Goal: Transaction & Acquisition: Purchase product/service

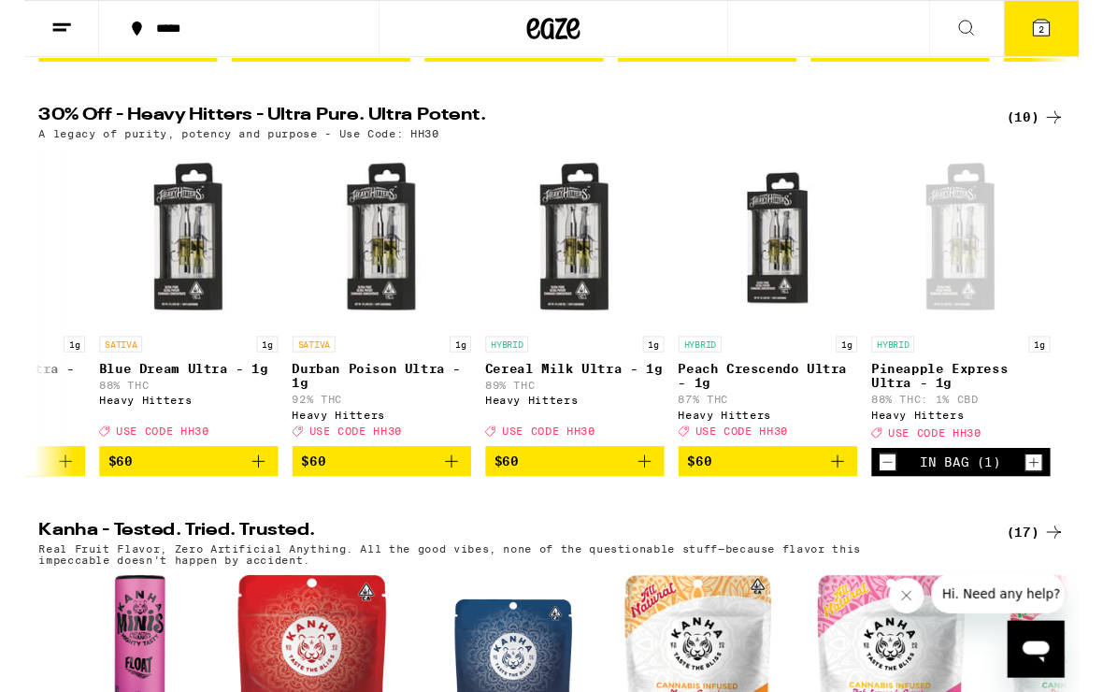
scroll to position [0, 946]
click at [962, 423] on p "88% THC: 1% CBD" at bounding box center [979, 417] width 187 height 12
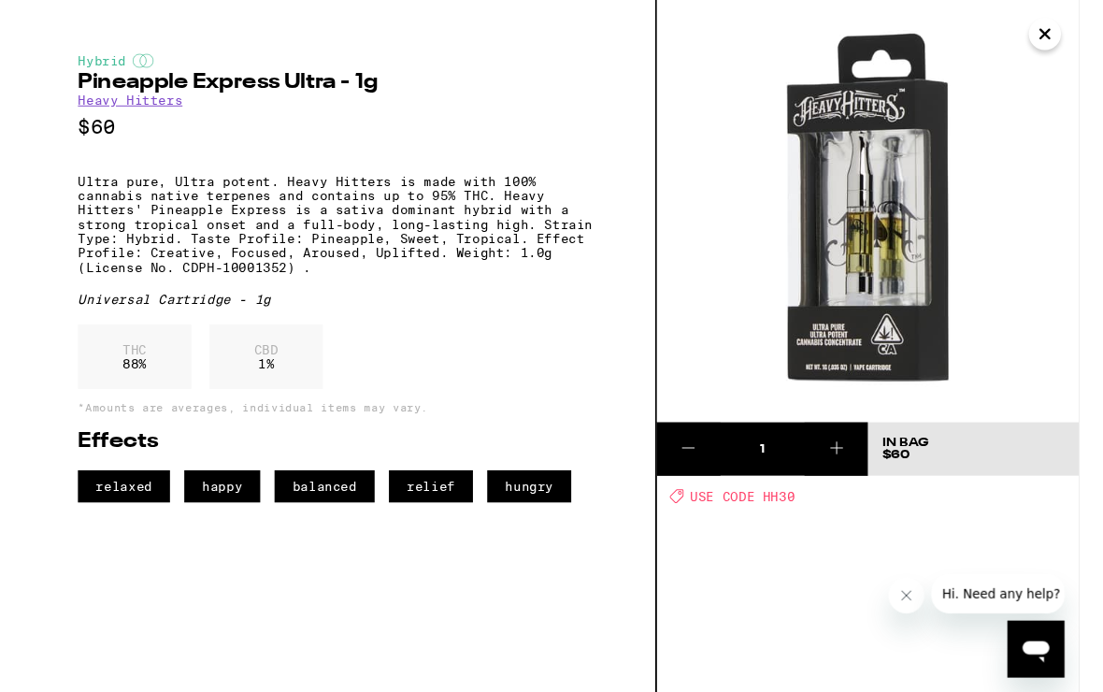
click at [1045, 56] on img at bounding box center [882, 220] width 441 height 441
click at [1064, 47] on icon "Close" at bounding box center [1067, 35] width 22 height 28
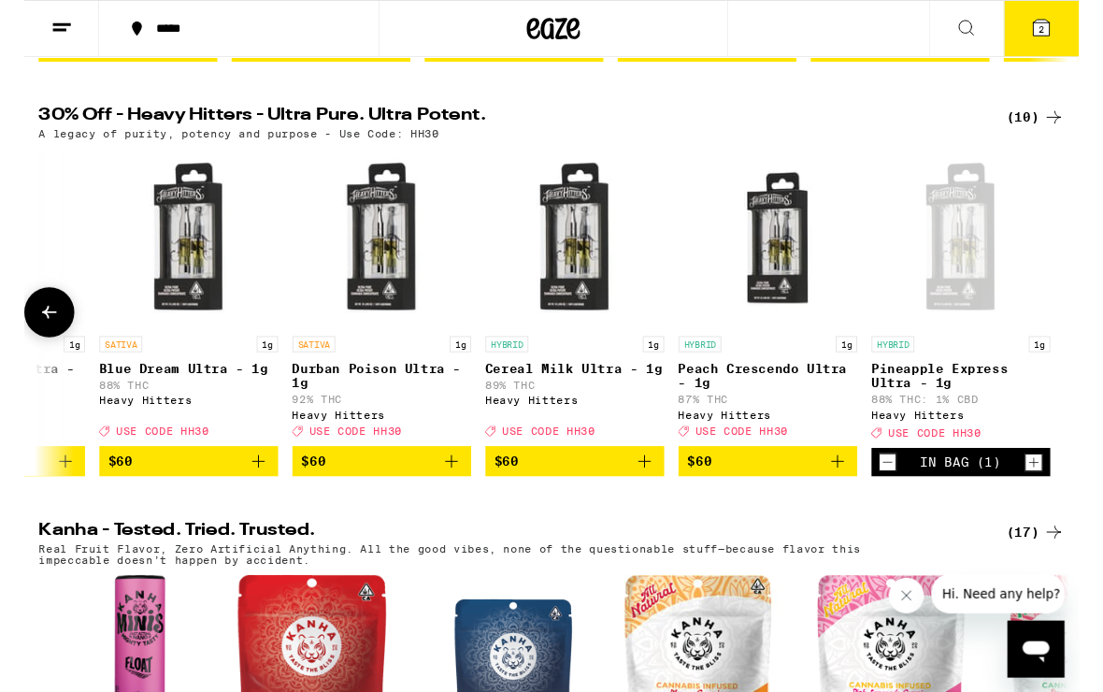
click at [151, 408] on p "88% THC" at bounding box center [172, 402] width 187 height 12
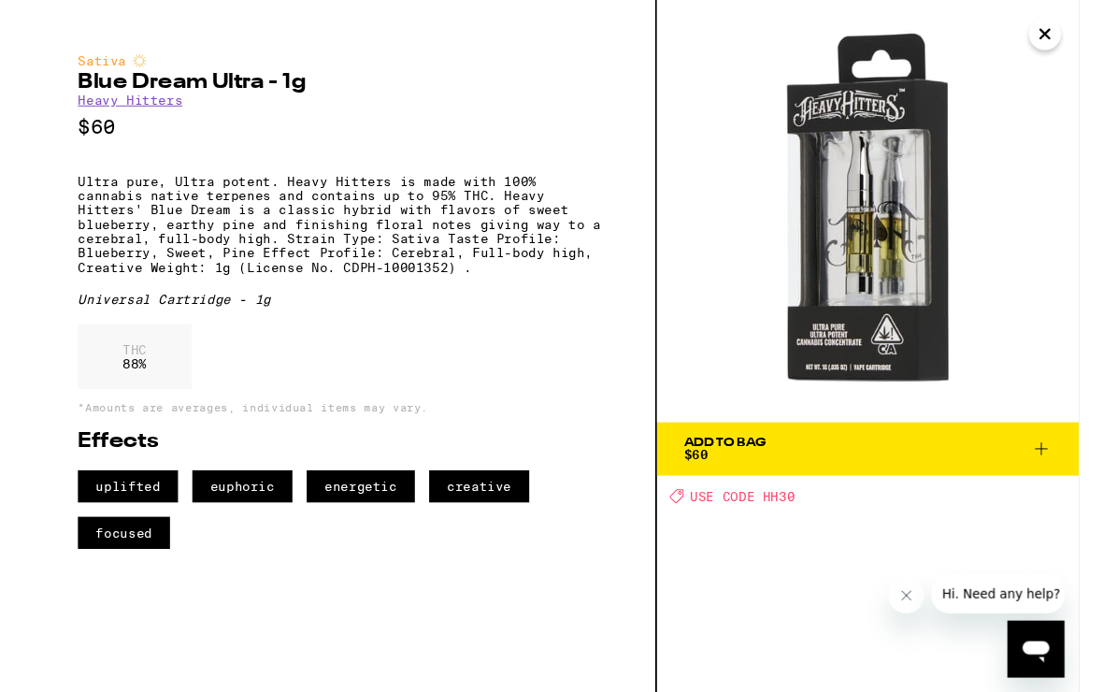
click at [1061, 37] on icon "Close" at bounding box center [1067, 35] width 22 height 28
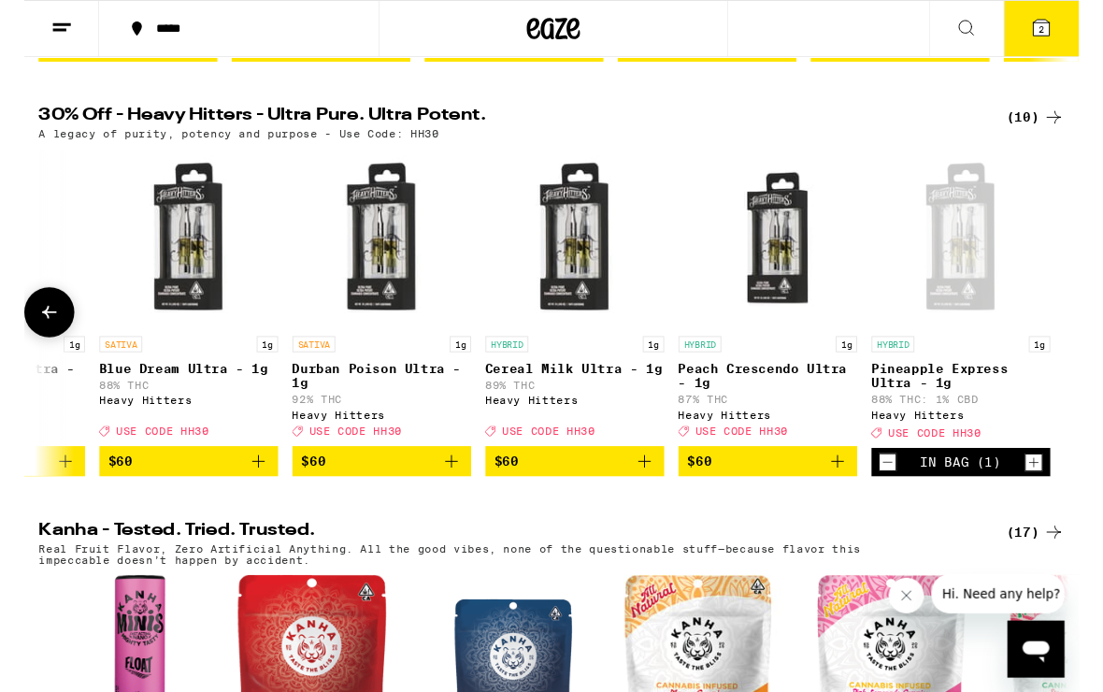
click at [965, 403] on p "Pineapple Express Ultra - 1g" at bounding box center [979, 393] width 187 height 30
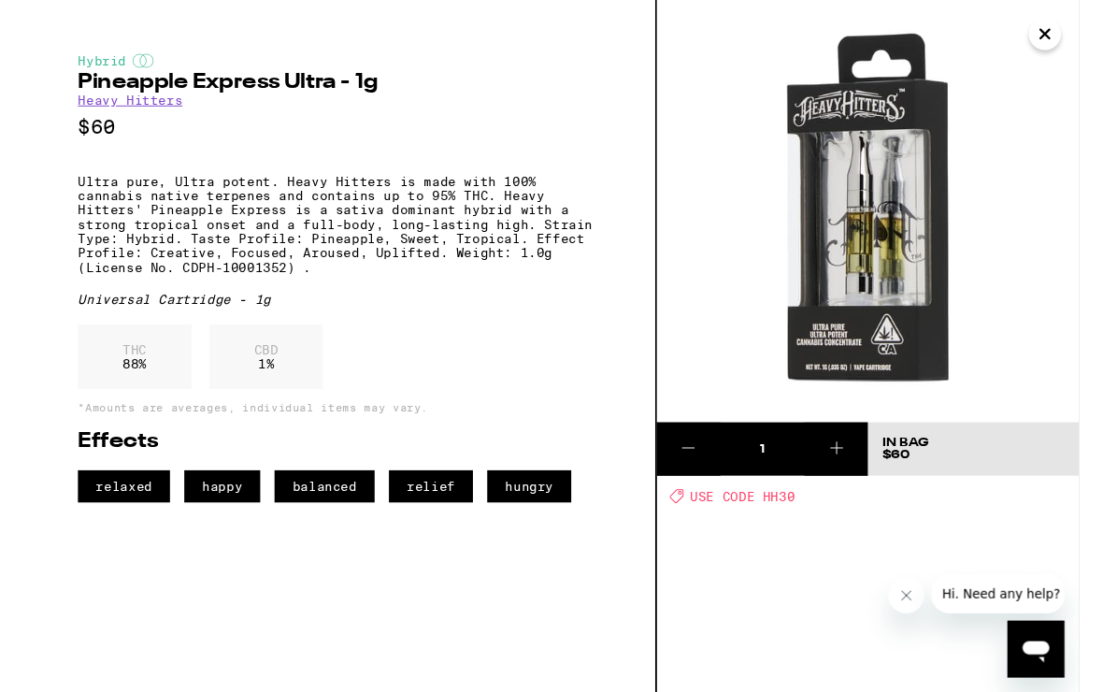
click at [694, 463] on icon at bounding box center [694, 468] width 22 height 22
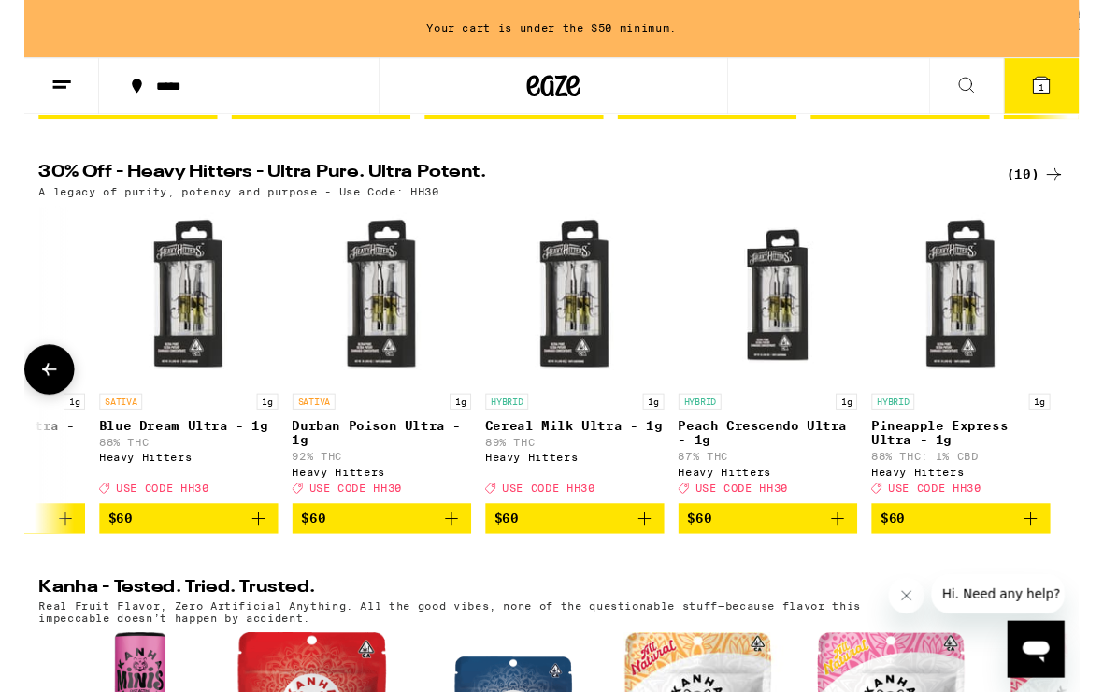
click at [239, 553] on icon "Add to bag" at bounding box center [245, 542] width 22 height 22
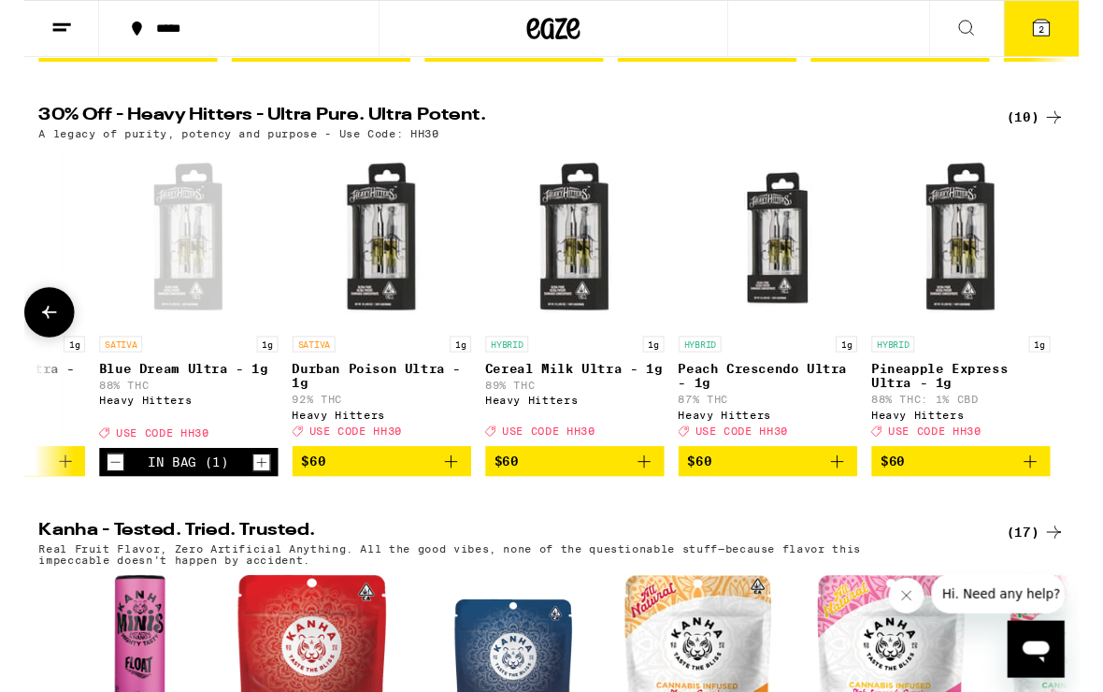
click at [1067, 36] on icon at bounding box center [1063, 29] width 17 height 17
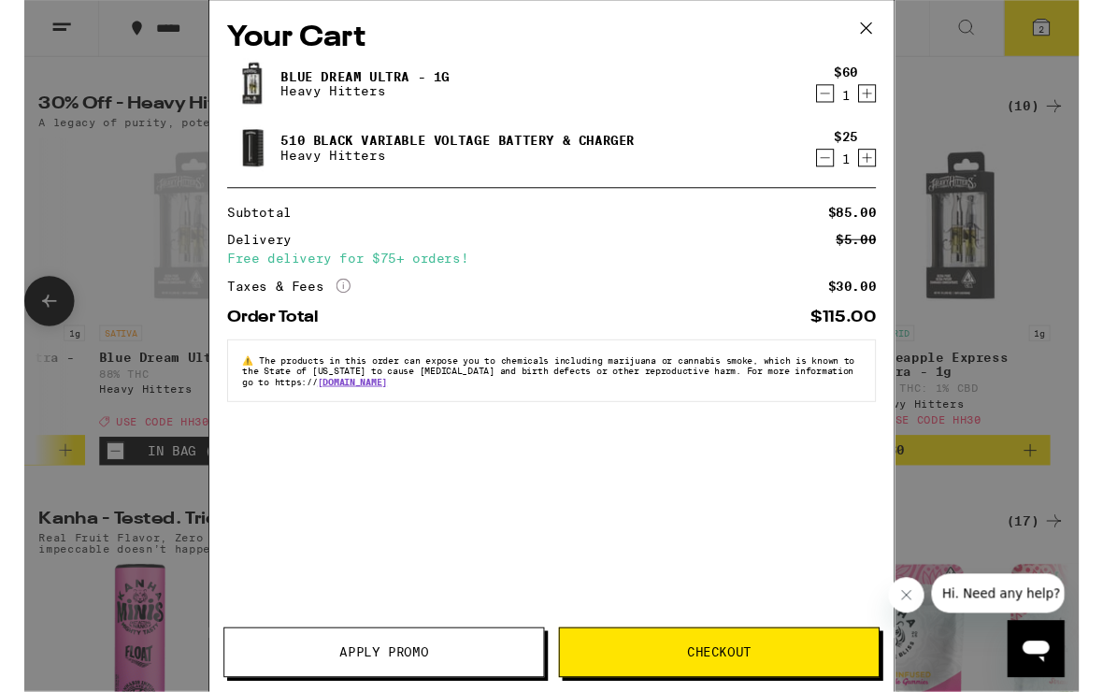
scroll to position [604, 0]
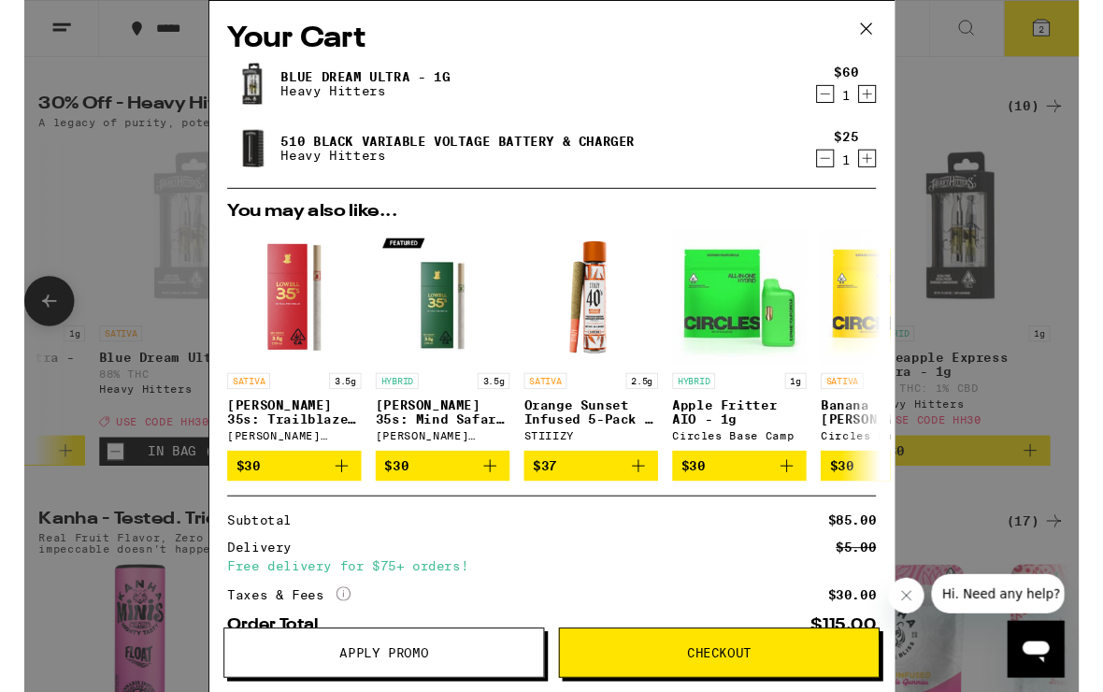
click at [470, 664] on button "Apply Promo" at bounding box center [376, 682] width 336 height 52
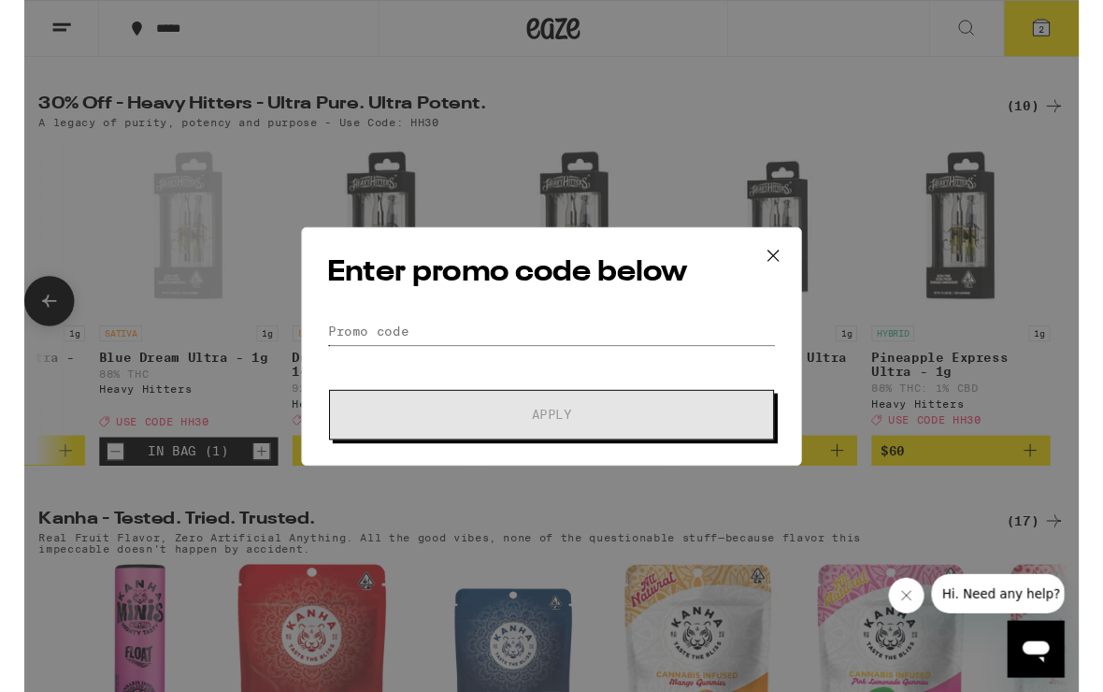
click at [584, 342] on input "Promo Code" at bounding box center [551, 347] width 469 height 28
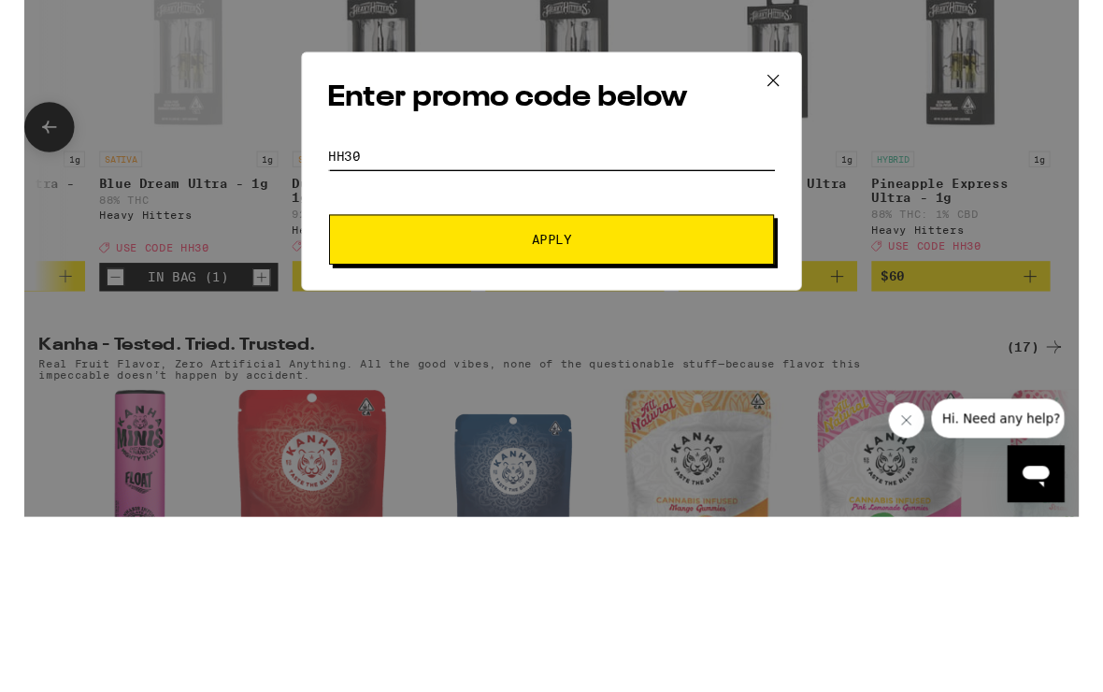
type input "Hh30"
click at [649, 407] on button "Apply" at bounding box center [551, 433] width 465 height 52
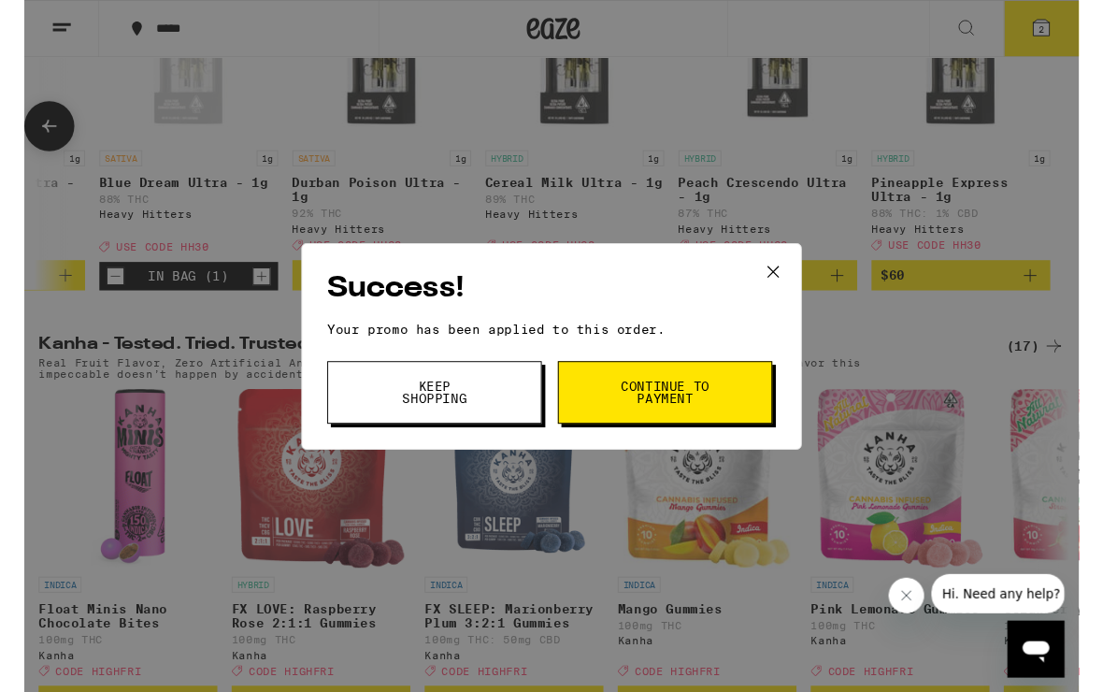
click at [791, 291] on icon at bounding box center [783, 284] width 28 height 28
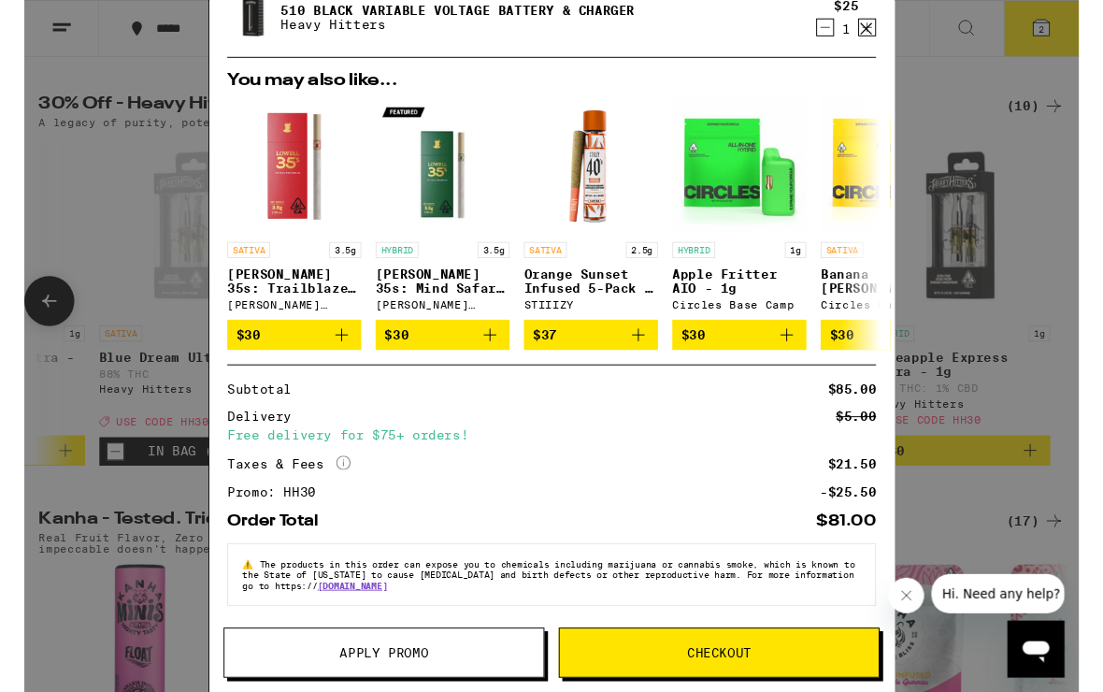
scroll to position [156, 0]
click at [729, 668] on button "Checkout" at bounding box center [727, 682] width 336 height 52
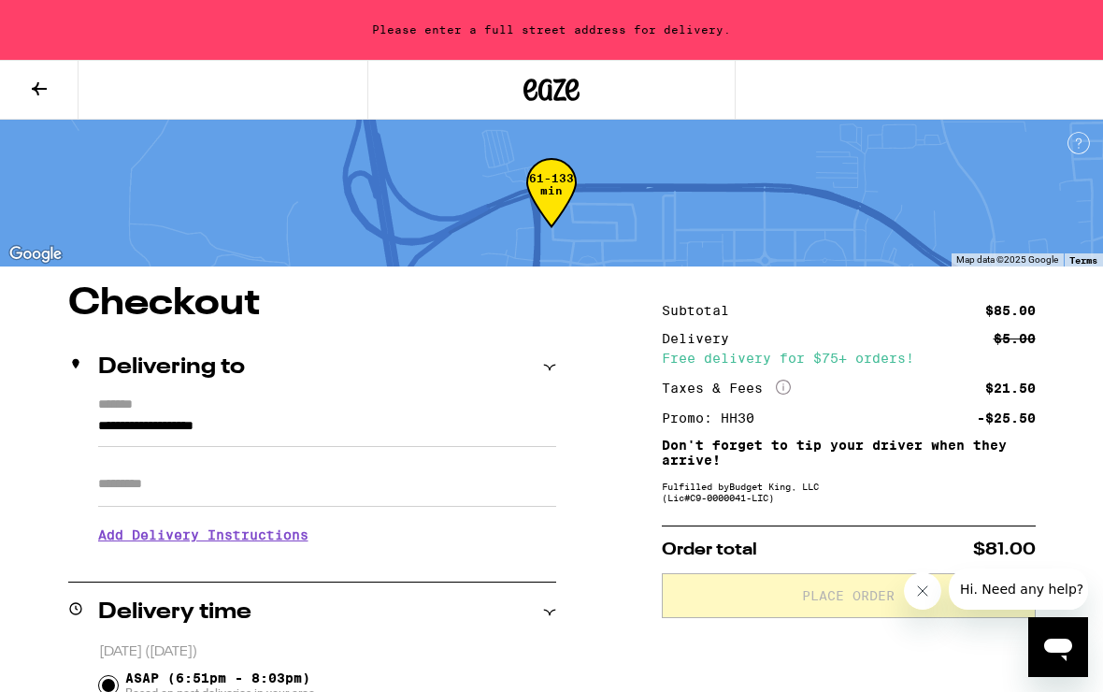
click at [99, 426] on input "**********" at bounding box center [327, 431] width 458 height 32
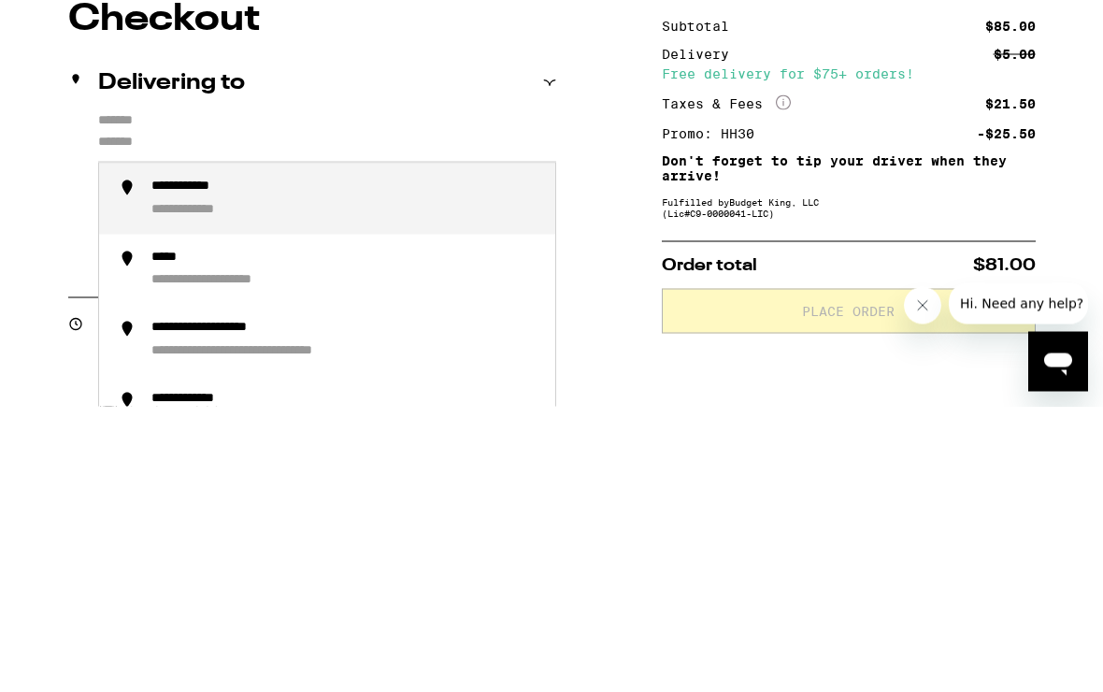
type input "**********"
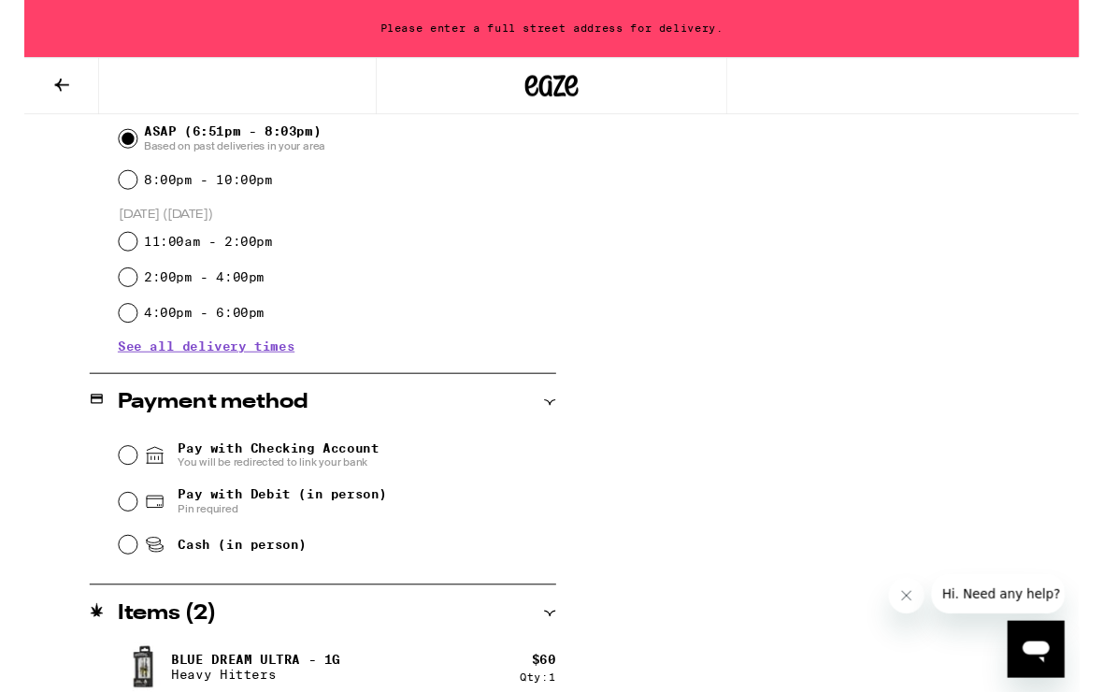
scroll to position [553, 0]
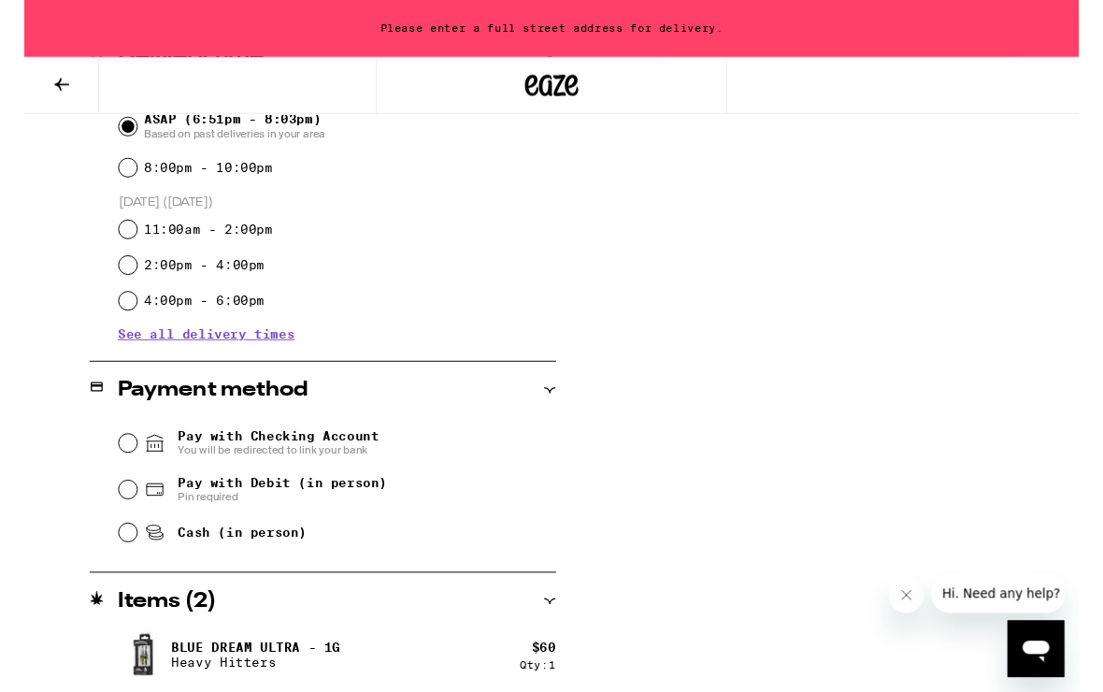
click at [112, 516] on input "Pay with Debit (in person) Pin required" at bounding box center [108, 512] width 19 height 19
radio input "true"
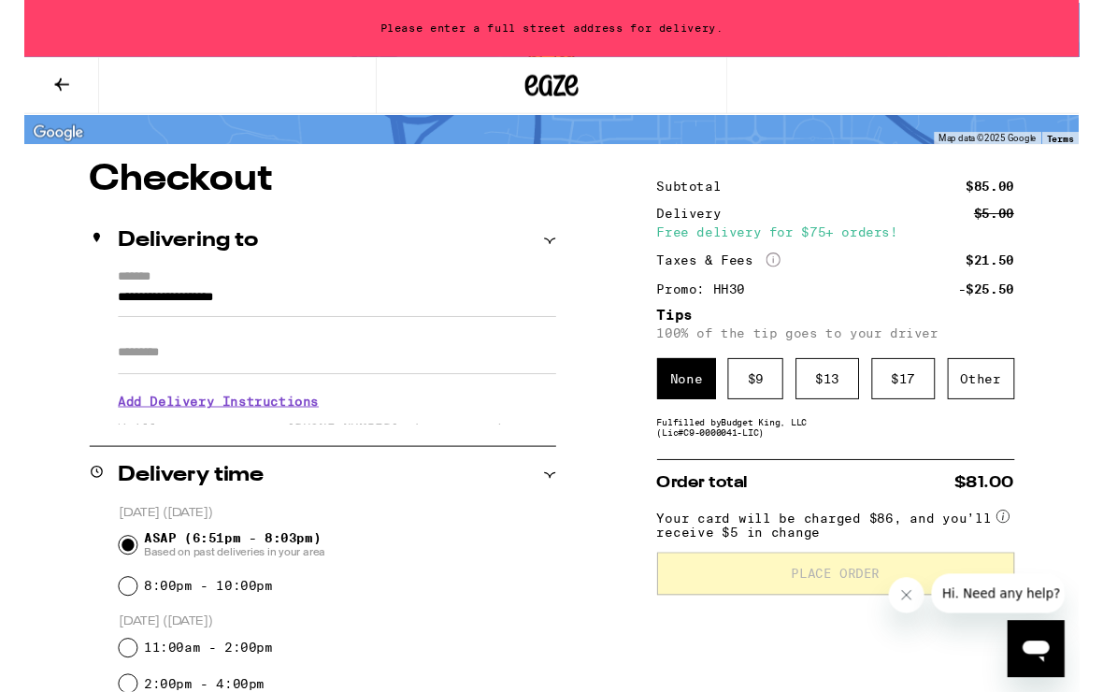
scroll to position [117, 0]
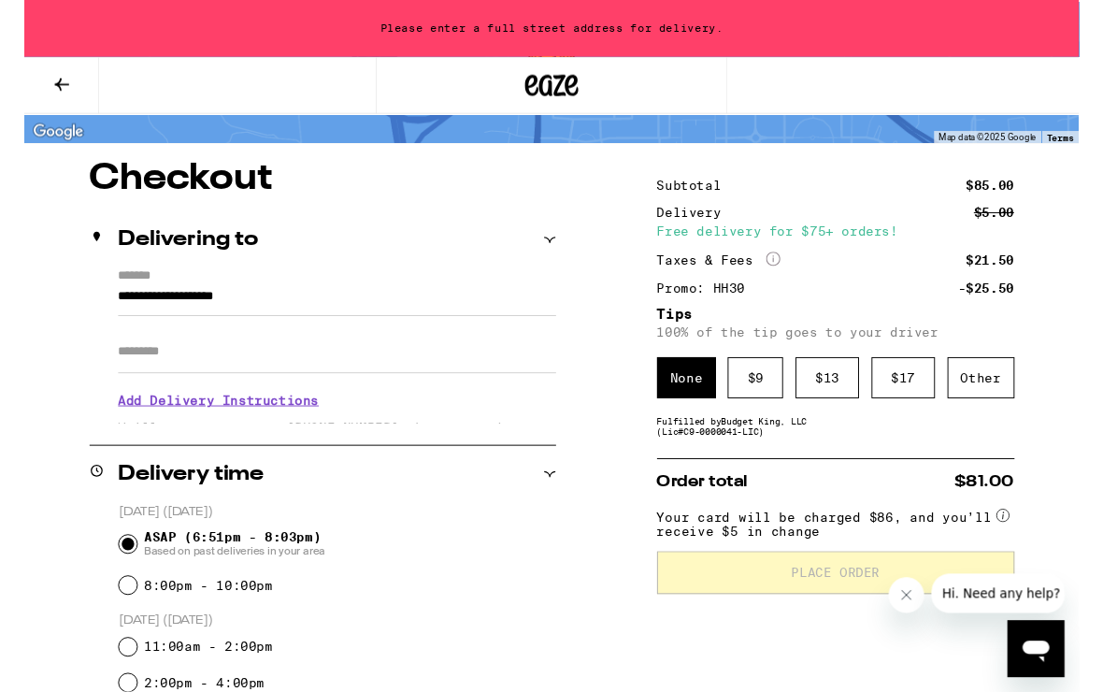
click at [756, 415] on div "$ 9" at bounding box center [765, 395] width 58 height 43
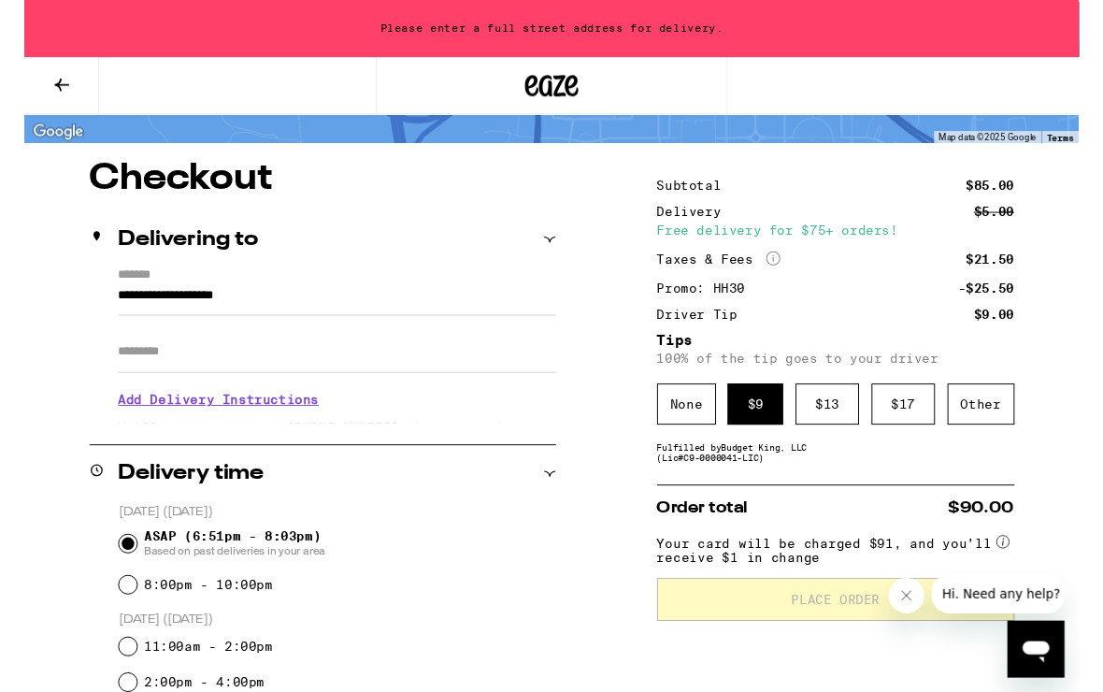
click at [999, 436] on div "Other" at bounding box center [1000, 422] width 70 height 43
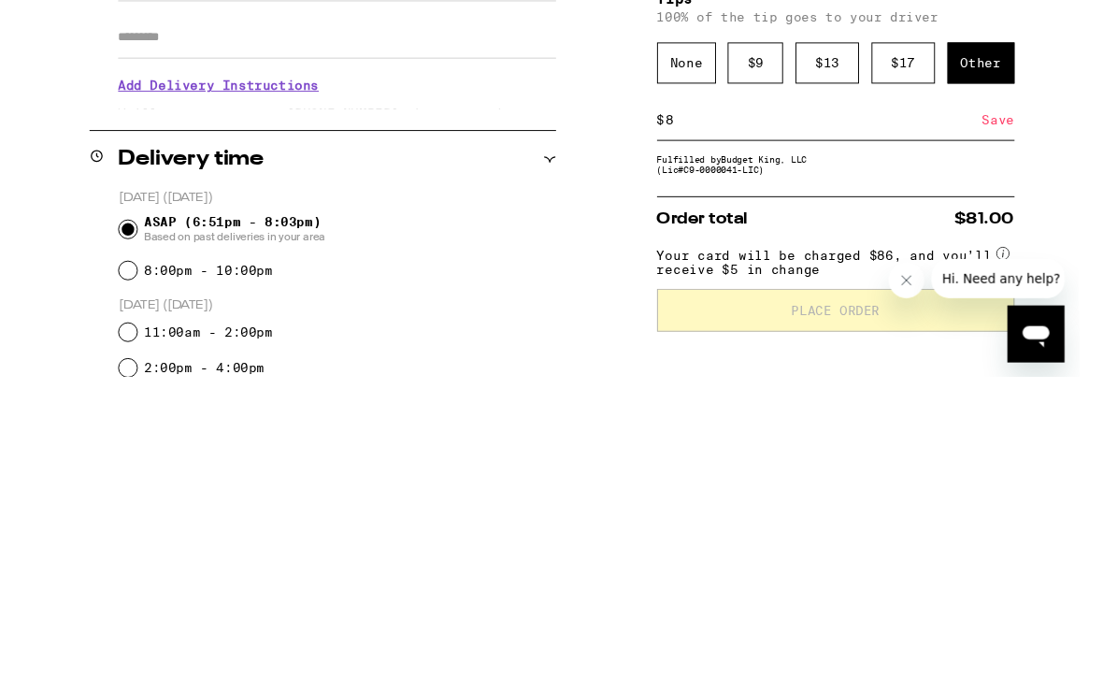
scroll to position [447, 0]
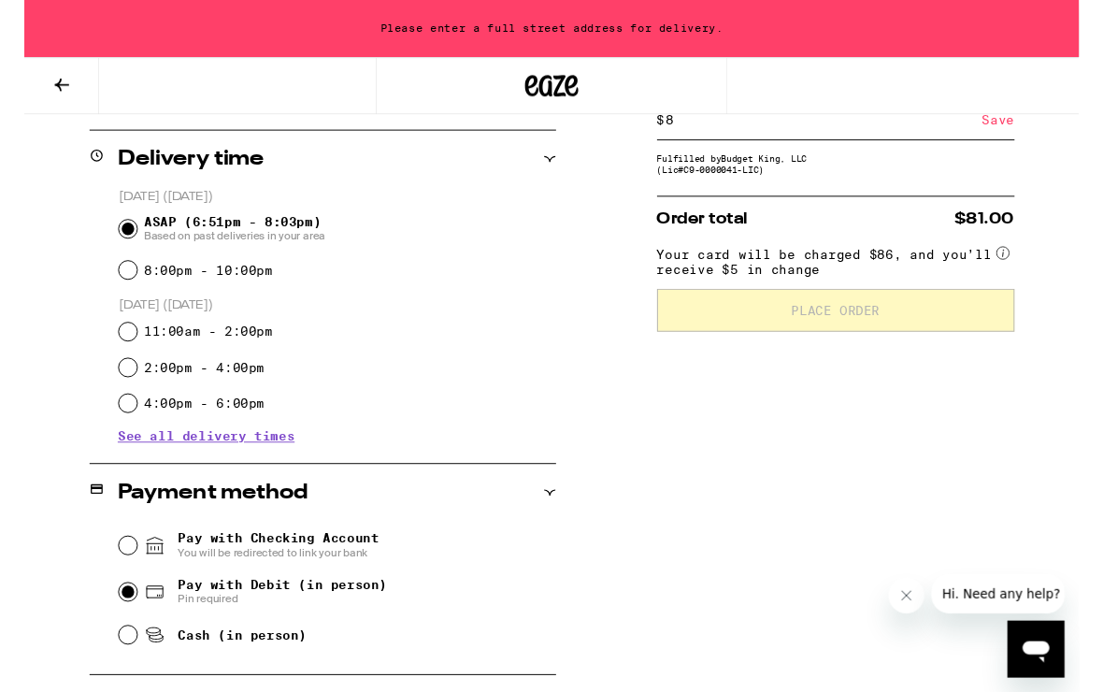
type input "8"
click at [1014, 146] on div "Save" at bounding box center [1019, 125] width 34 height 41
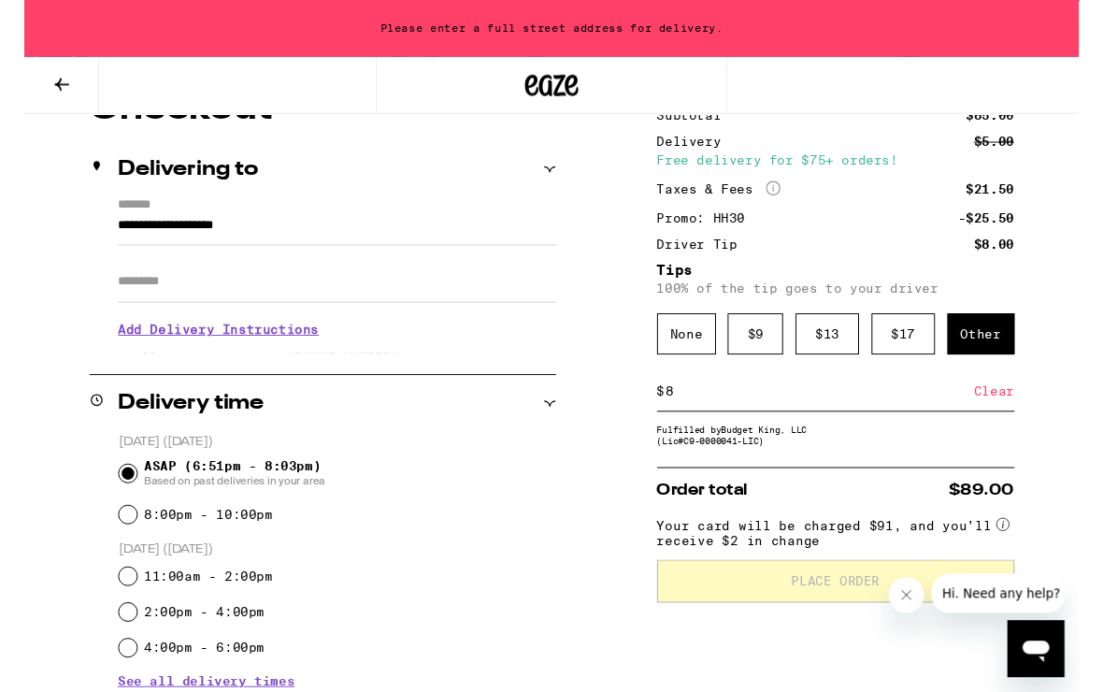
scroll to position [192, 0]
click at [948, 417] on input "8" at bounding box center [831, 408] width 323 height 17
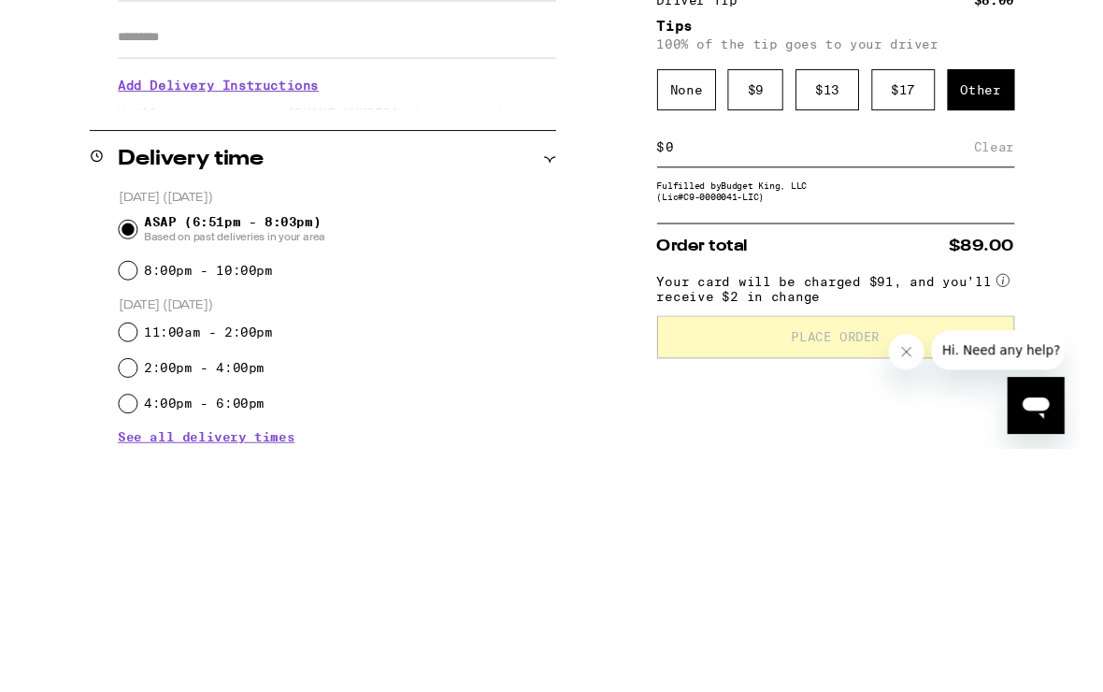
click at [921, 400] on input at bounding box center [831, 408] width 323 height 17
click at [1007, 388] on div "Clear" at bounding box center [1014, 408] width 42 height 41
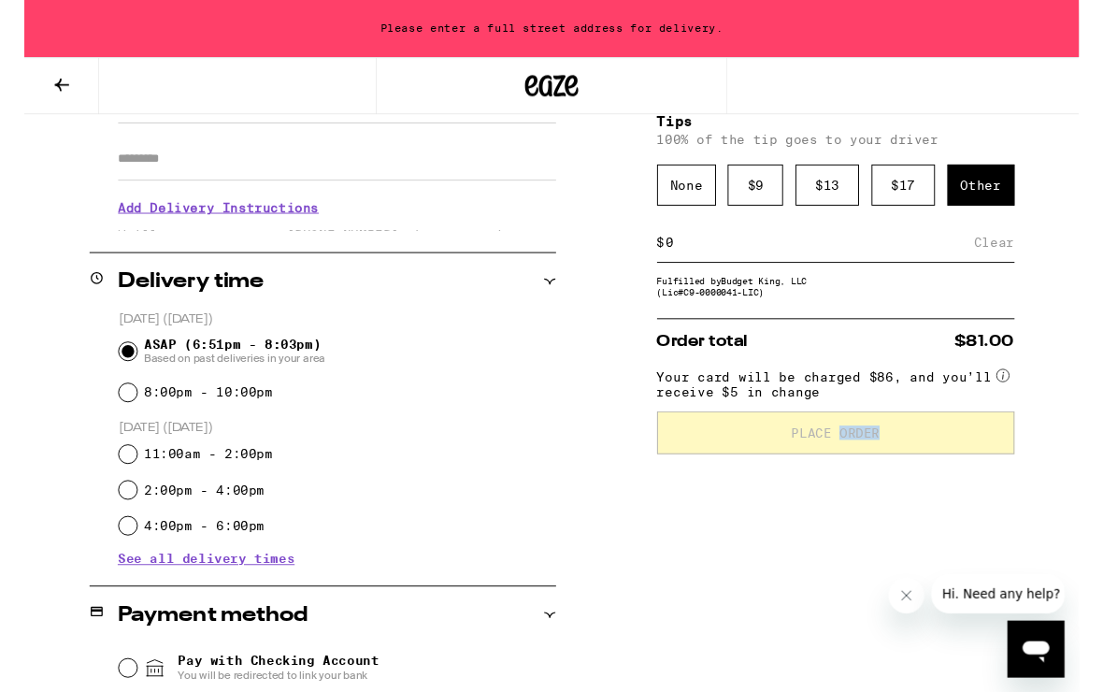
scroll to position [317, 0]
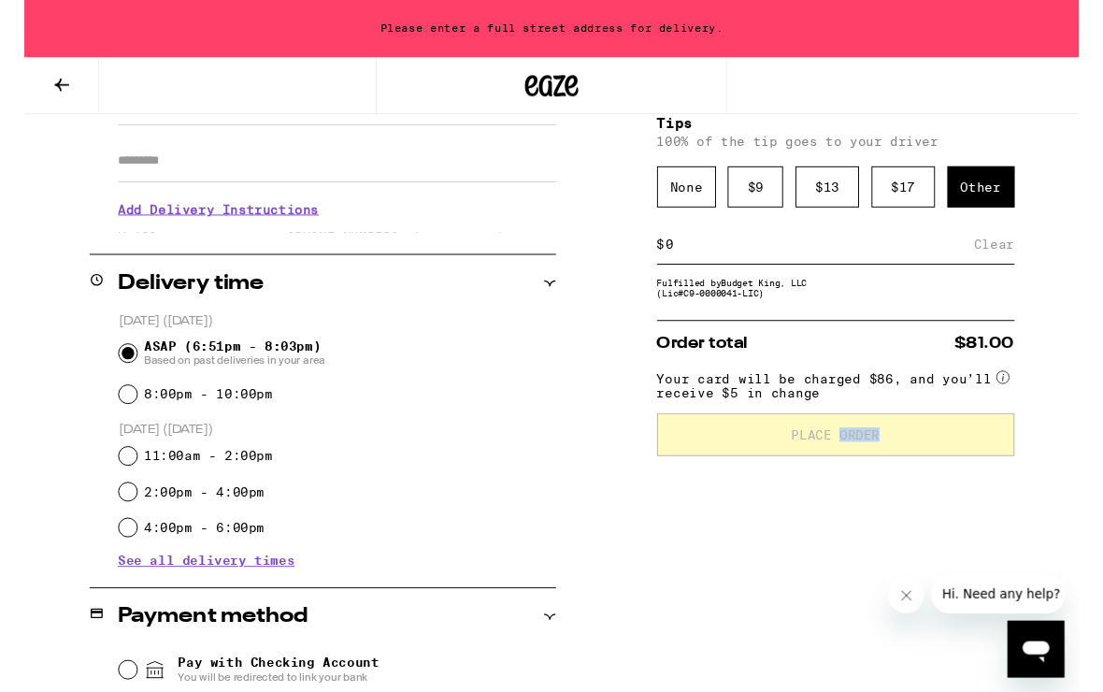
click at [586, 546] on div "**********" at bounding box center [551, 500] width 1103 height 1063
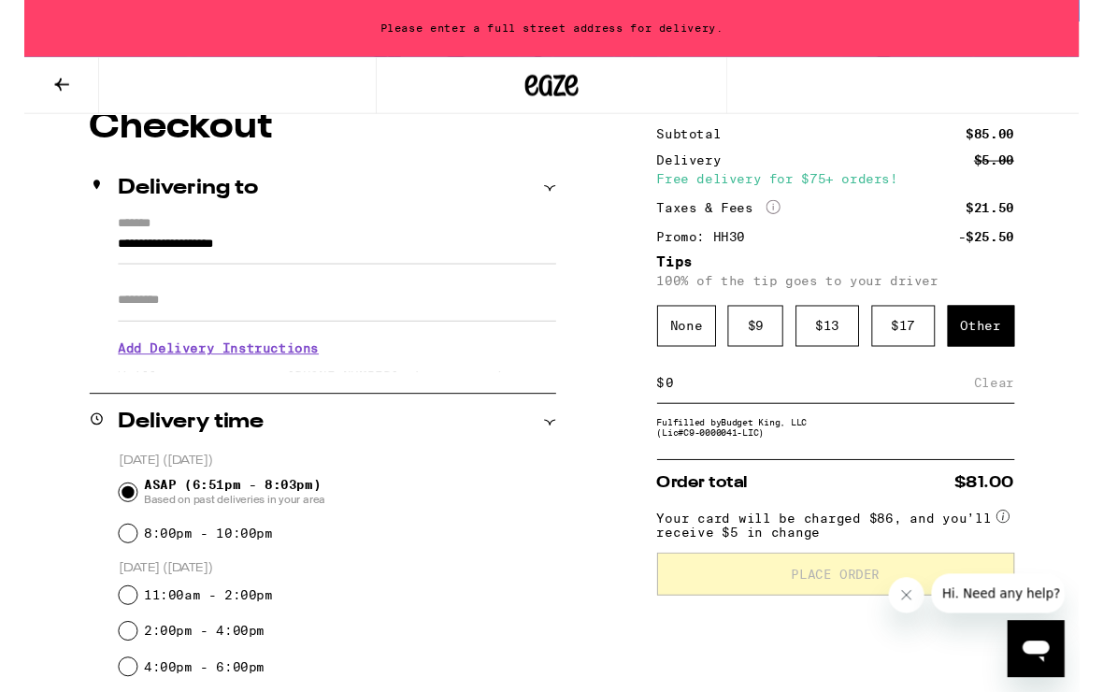
scroll to position [172, 0]
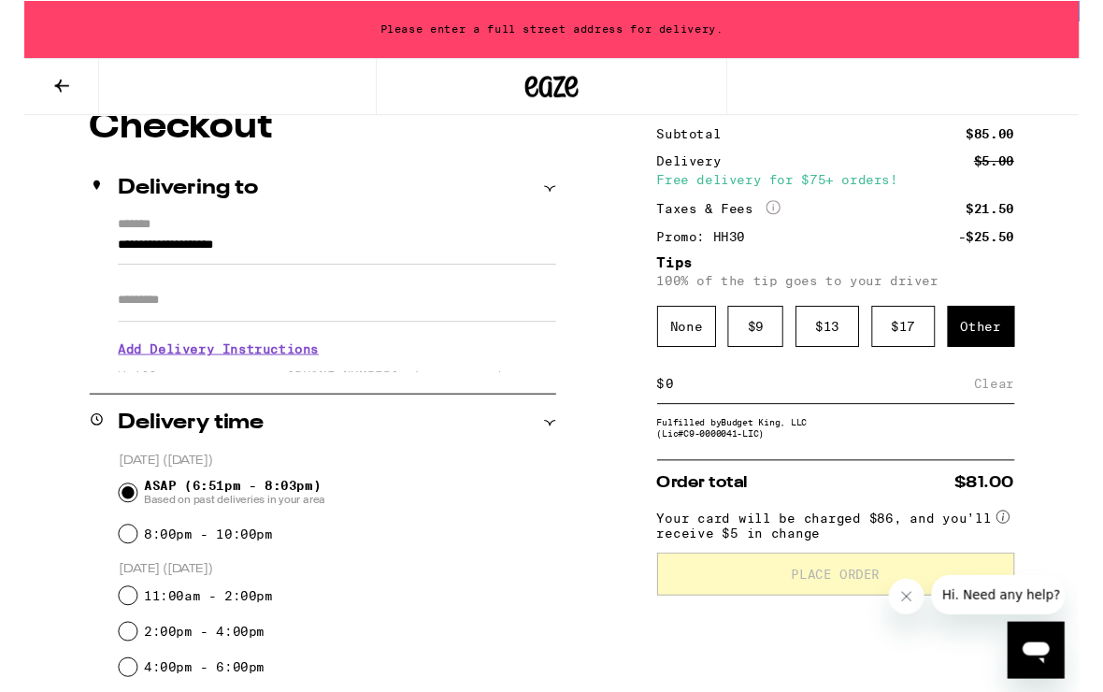
click at [773, 691] on div "Subtotal $85.00 Delivery $5.00 Free delivery for $75+ orders! Taxes & Fees More…" at bounding box center [849, 645] width 374 height 1063
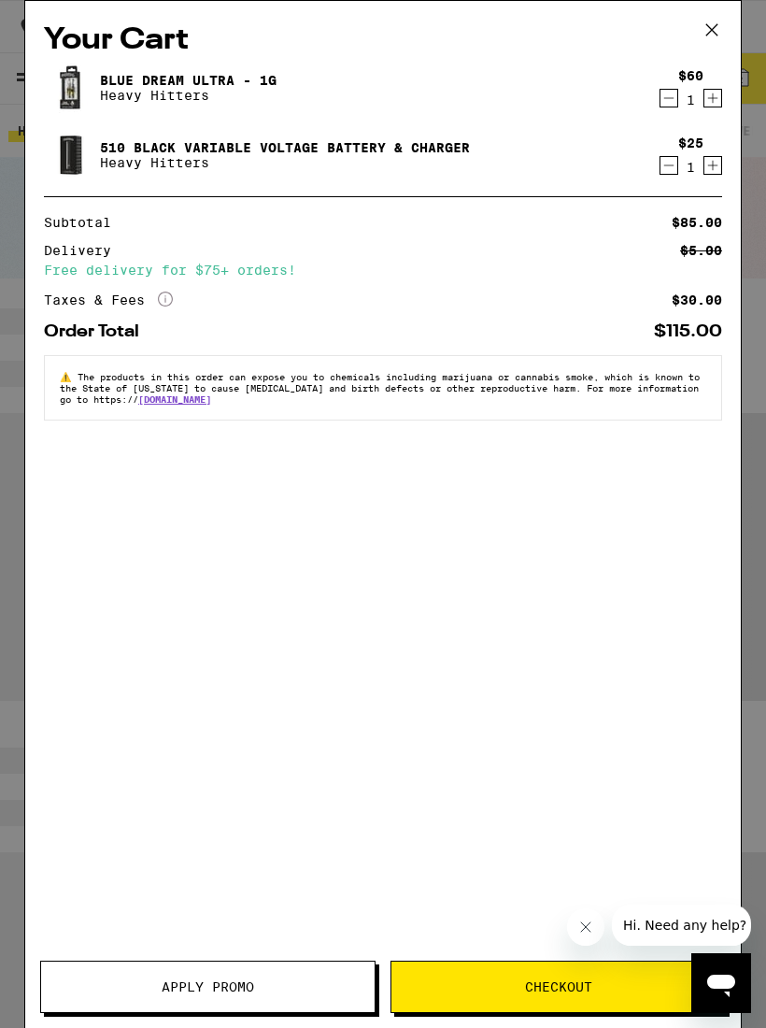
click at [156, 100] on p "Heavy Hitters" at bounding box center [188, 95] width 177 height 15
click at [158, 86] on link "Blue Dream Ultra - 1g" at bounding box center [188, 80] width 177 height 15
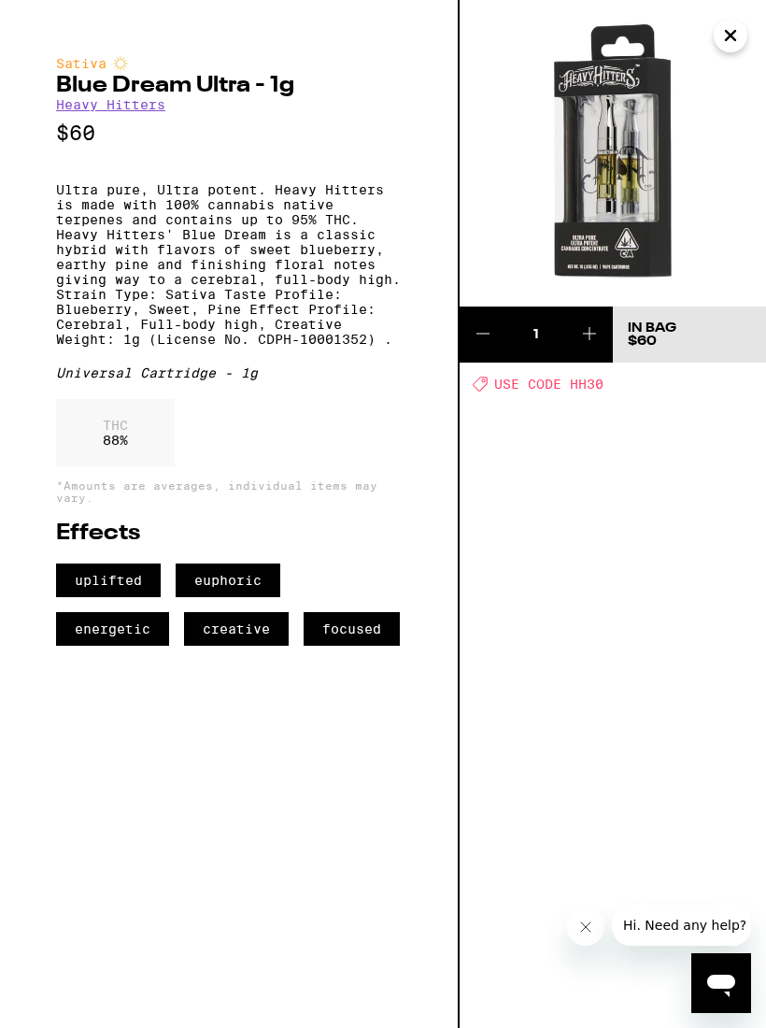
click at [722, 55] on img at bounding box center [613, 153] width 307 height 307
click at [134, 112] on link "Heavy Hitters" at bounding box center [110, 104] width 109 height 15
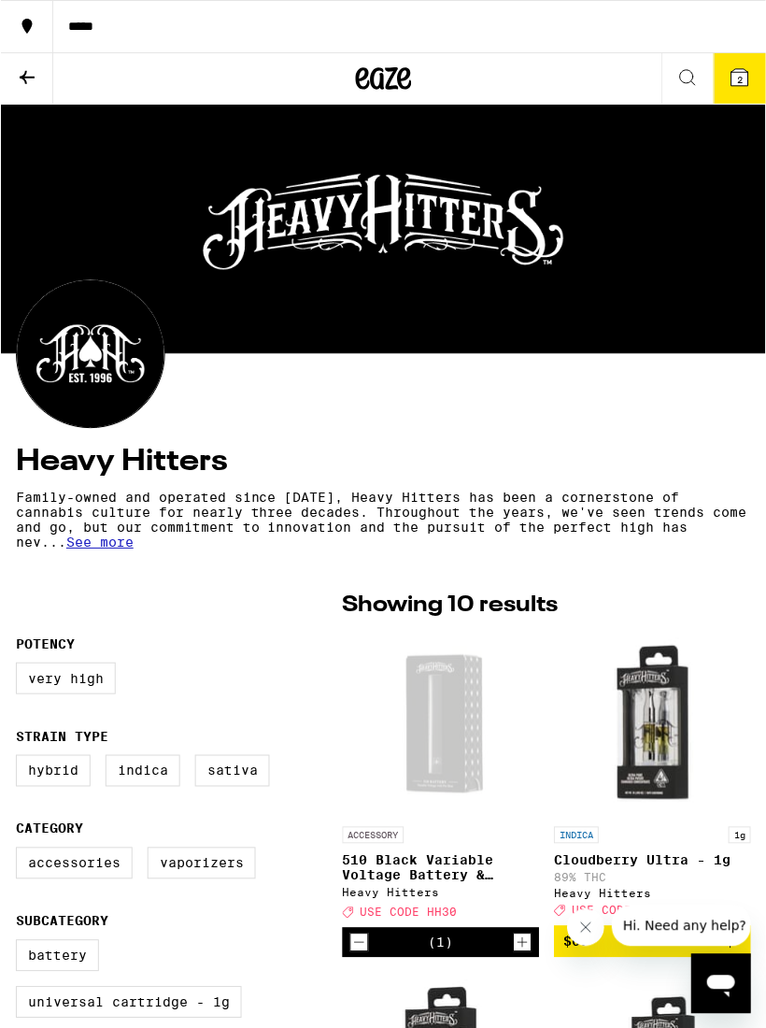
scroll to position [17, 0]
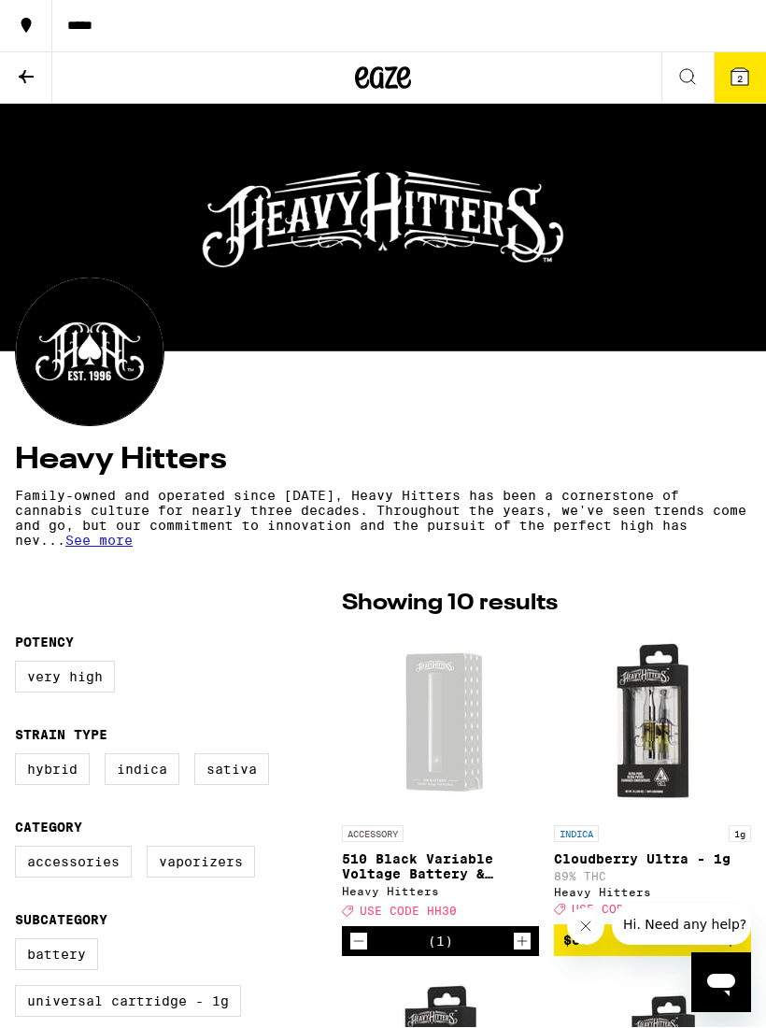
click at [133, 536] on span "See more" at bounding box center [98, 541] width 67 height 15
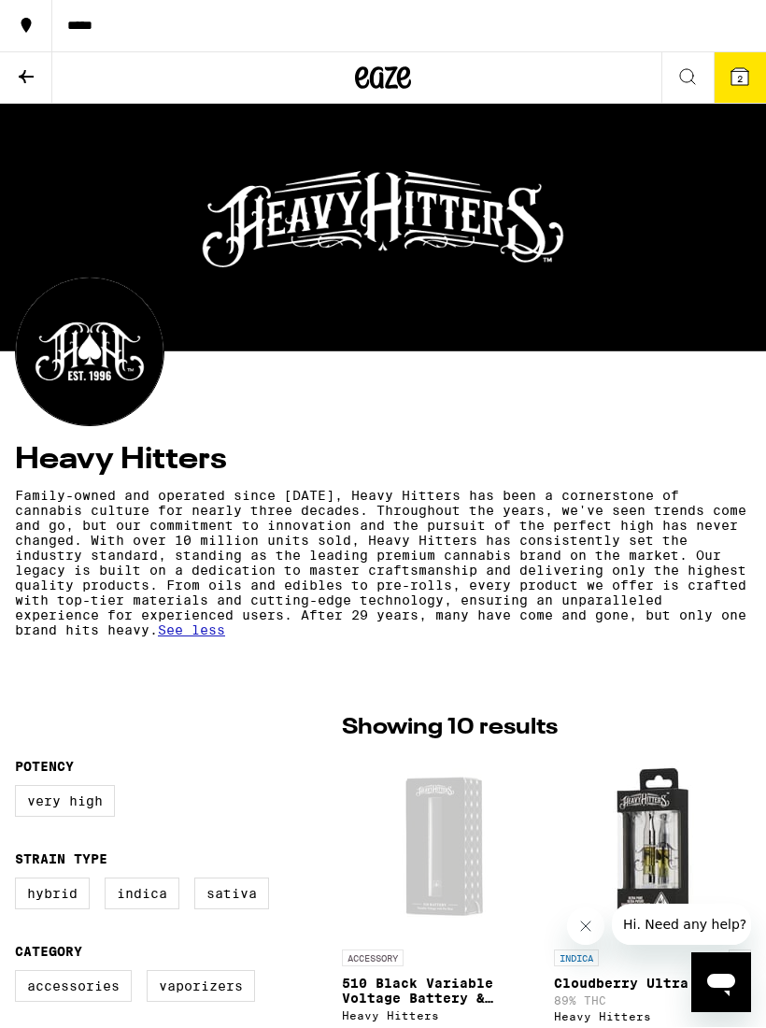
scroll to position [18, 0]
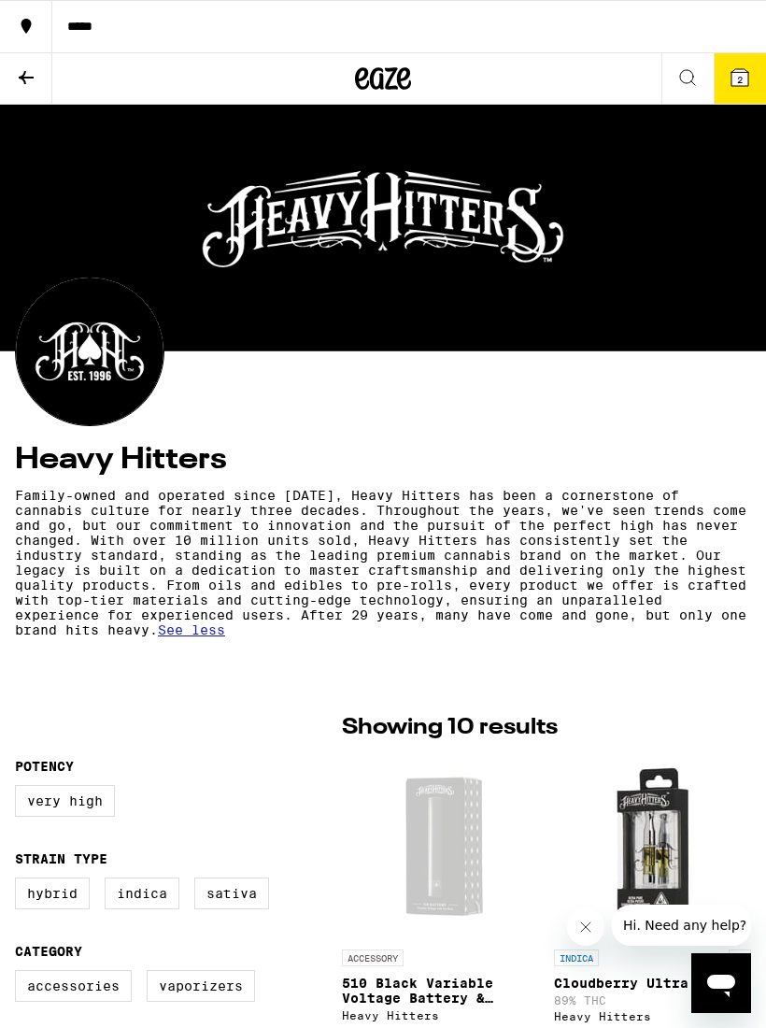
click at [736, 80] on icon at bounding box center [740, 77] width 17 height 17
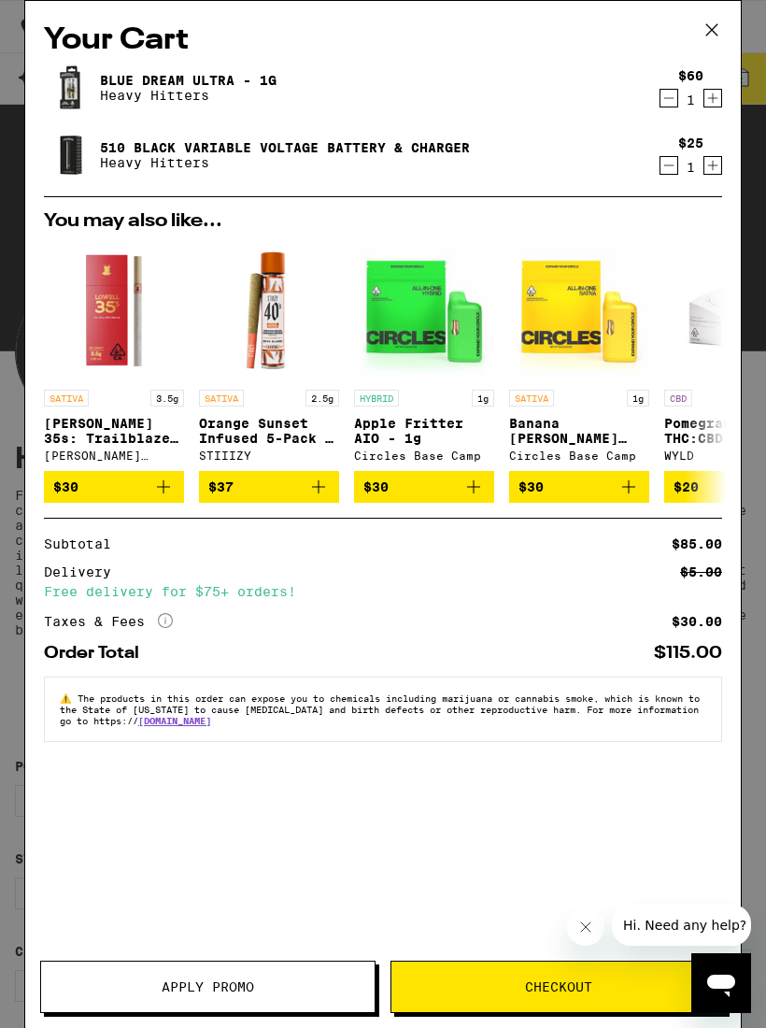
click at [275, 979] on button "Apply Promo" at bounding box center [208, 987] width 336 height 52
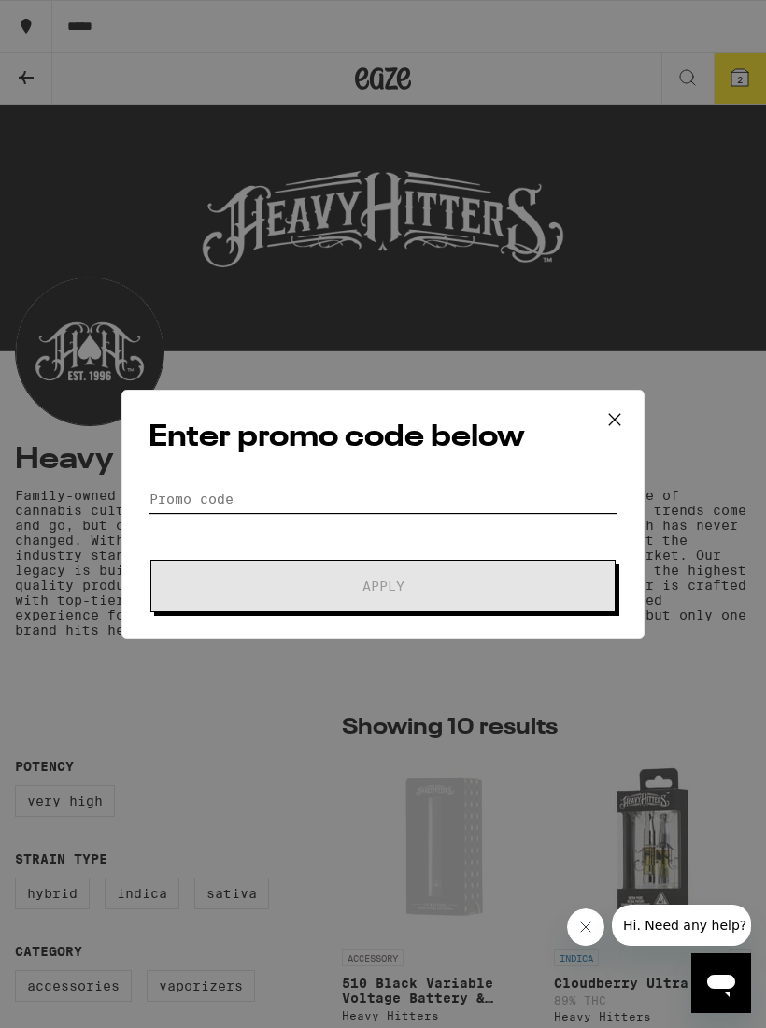
click at [457, 492] on input "Promo Code" at bounding box center [383, 499] width 469 height 28
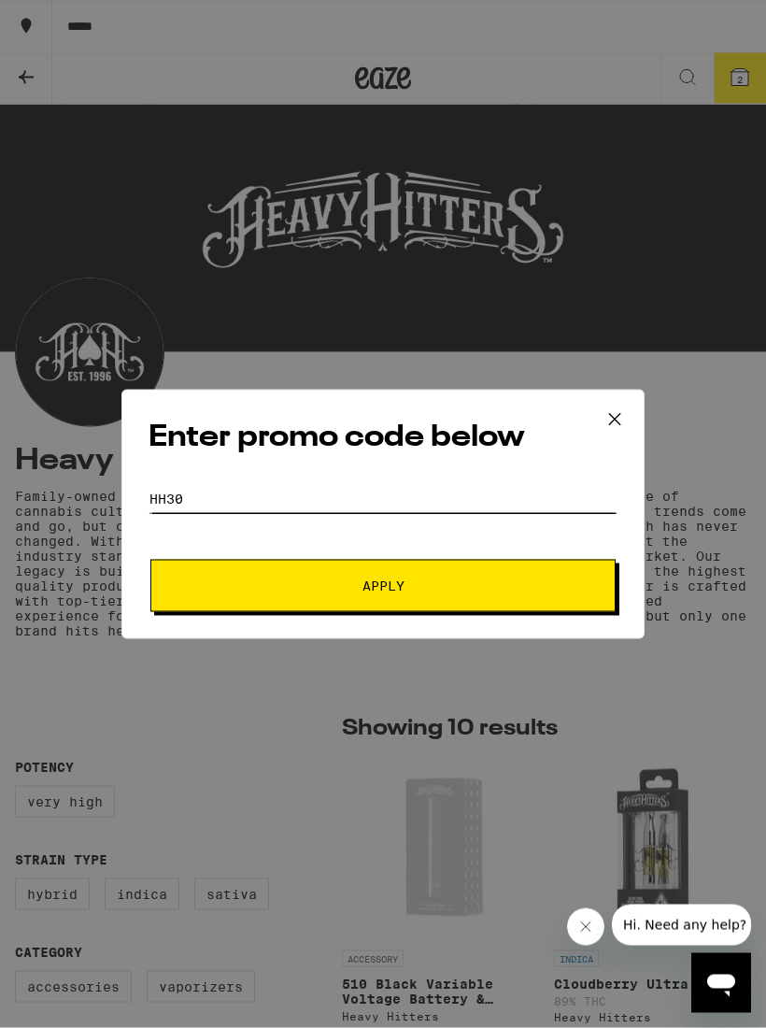
type input "Hh30"
click at [439, 586] on span "Apply" at bounding box center [383, 585] width 336 height 13
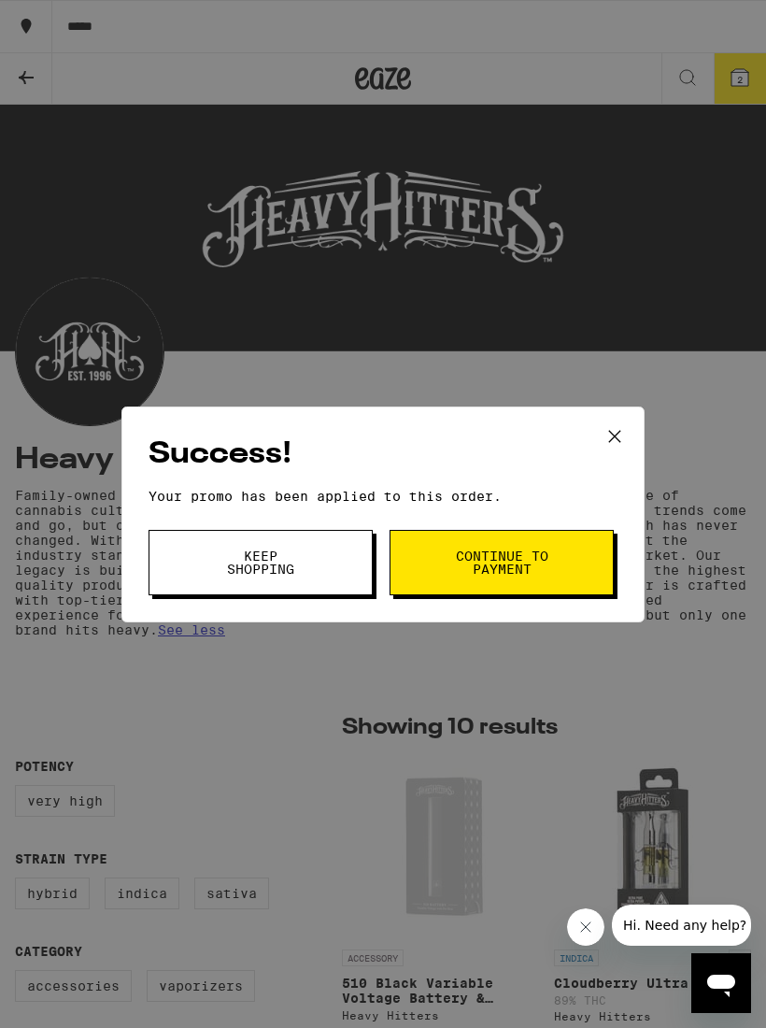
click at [557, 564] on button "Continue to payment" at bounding box center [502, 562] width 224 height 65
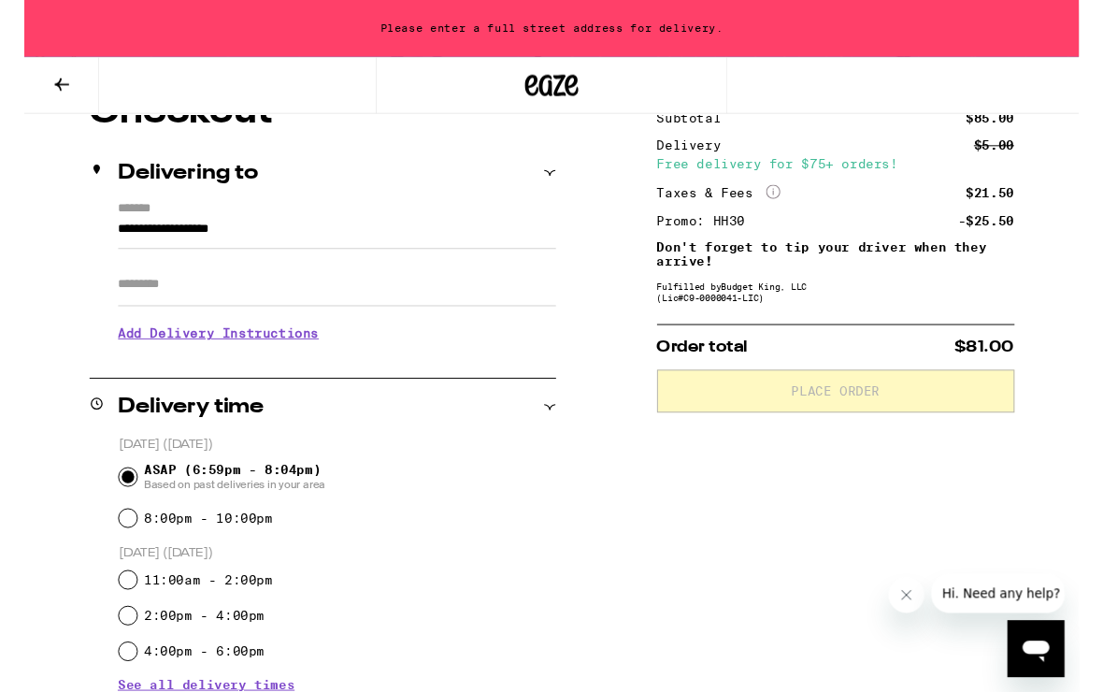
scroll to position [186, 0]
click at [91, 240] on div "**********" at bounding box center [312, 293] width 488 height 162
click at [101, 235] on input "**********" at bounding box center [327, 246] width 458 height 32
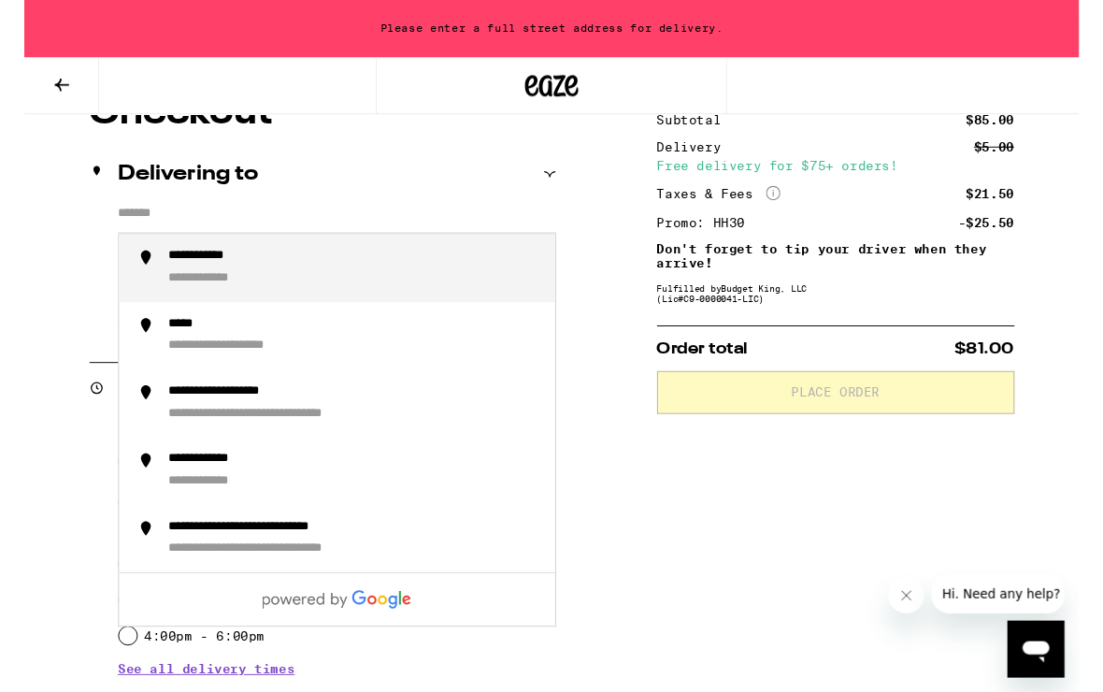
type input "**********"
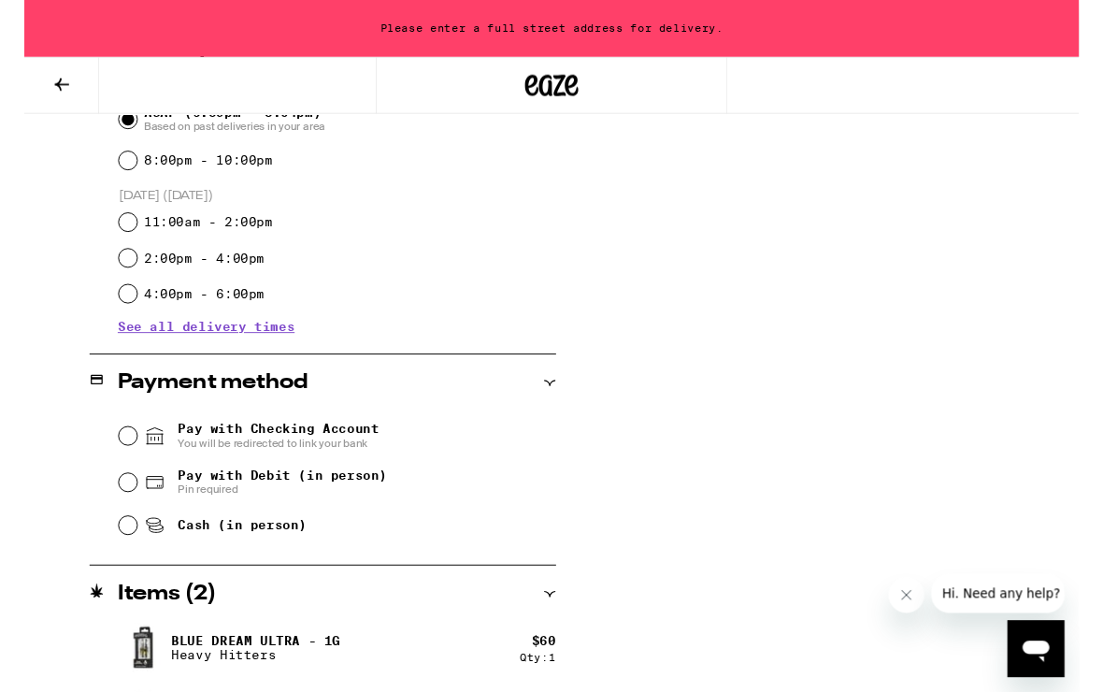
scroll to position [565, 0]
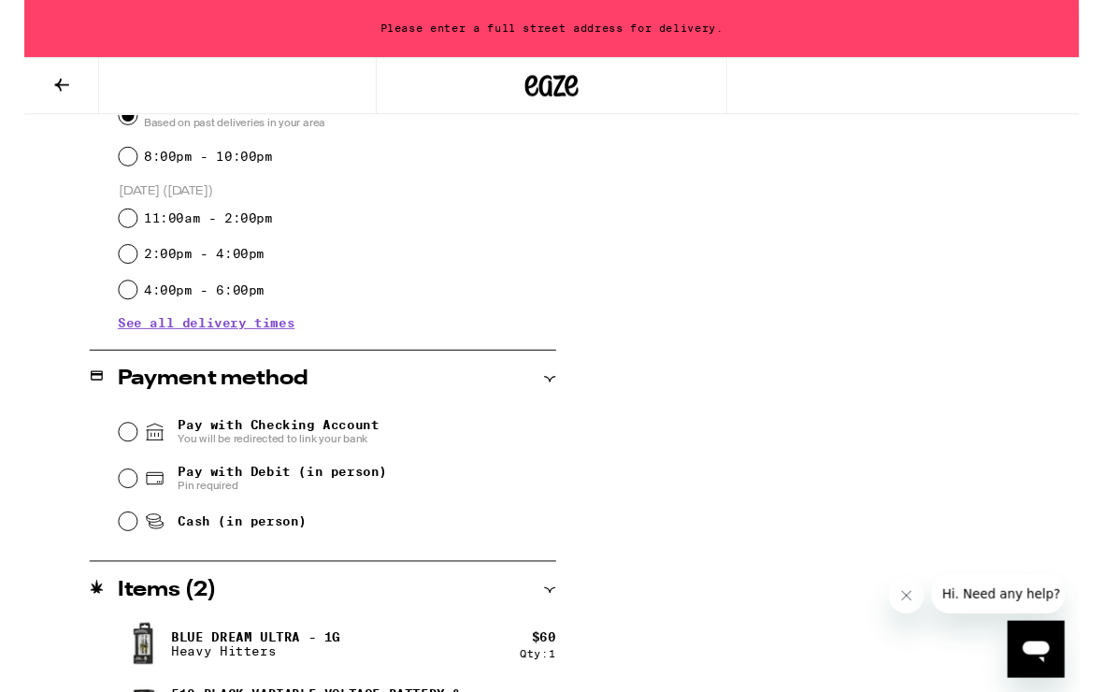
click at [115, 509] on input "Pay with Debit (in person) Pin required" at bounding box center [108, 500] width 19 height 19
radio input "true"
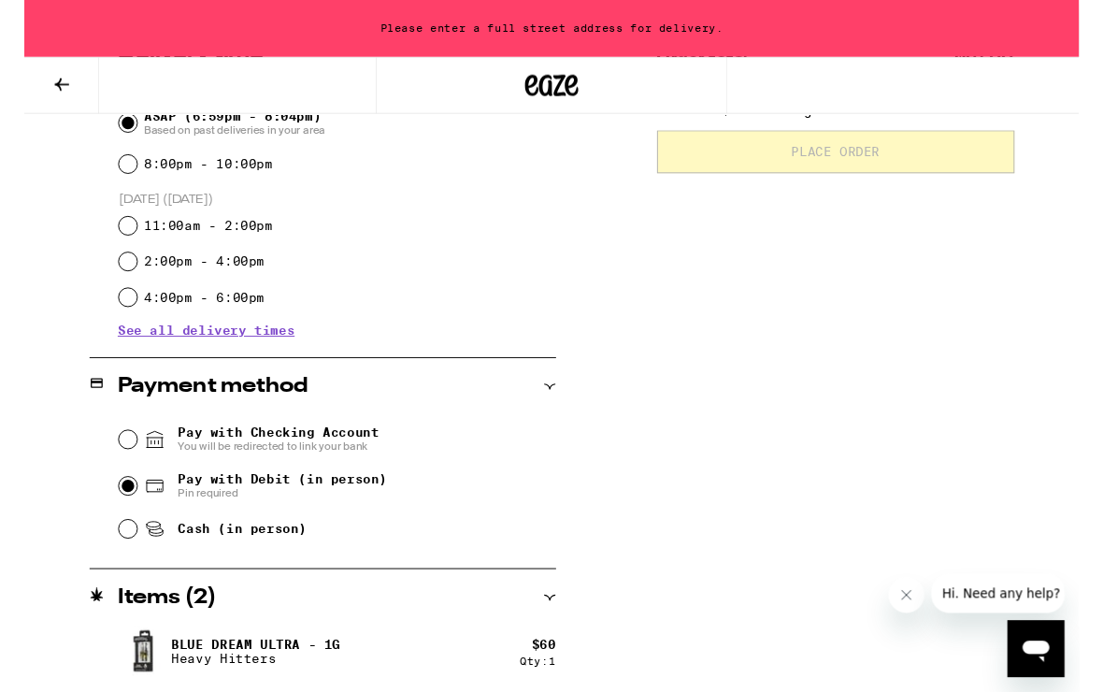
scroll to position [558, 0]
click at [37, 93] on icon at bounding box center [39, 88] width 15 height 13
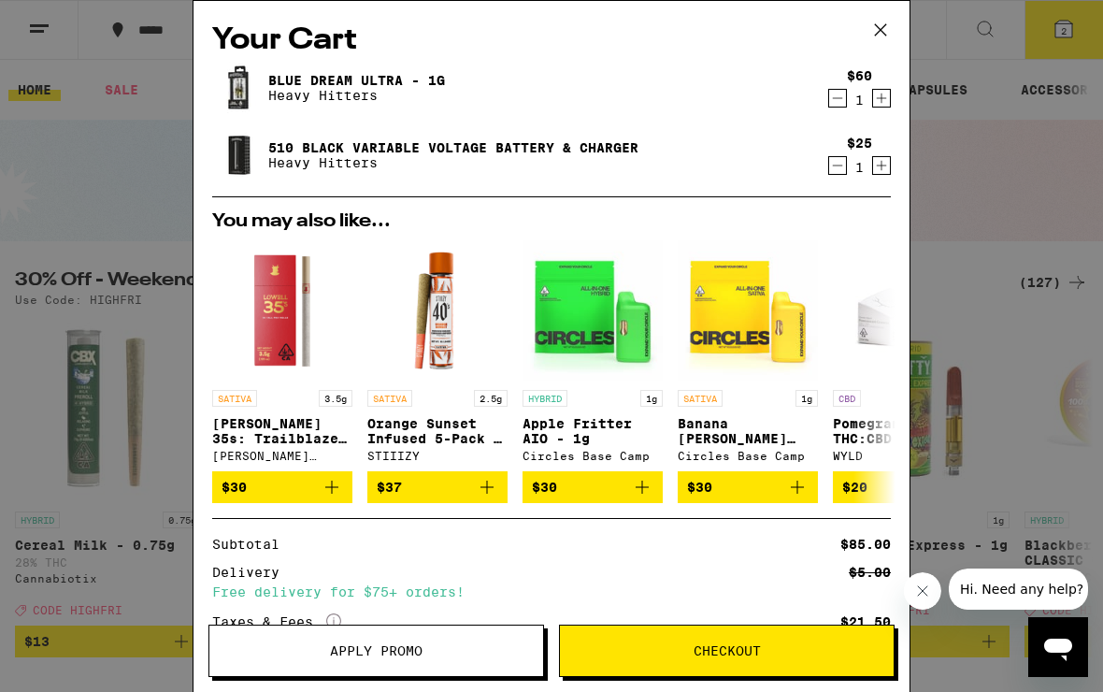
click at [765, 22] on div "Your Cart Blue Dream Ultra - 1g Heavy Hitters $60 1 510 Black Variable Voltage …" at bounding box center [551, 346] width 1103 height 692
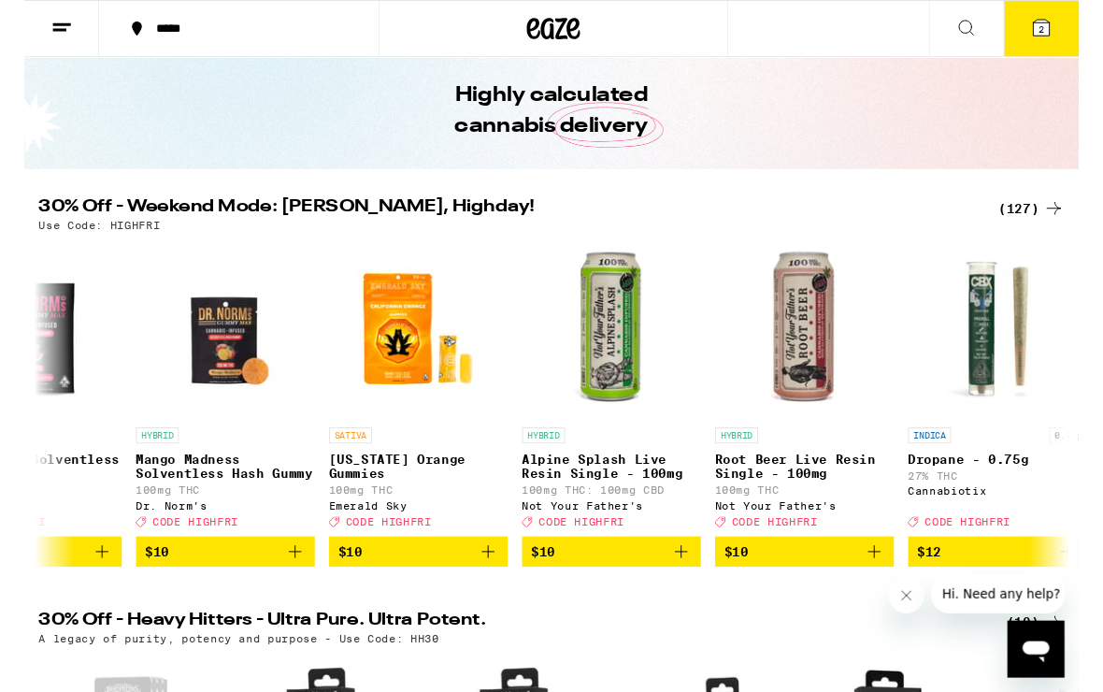
scroll to position [0, 3739]
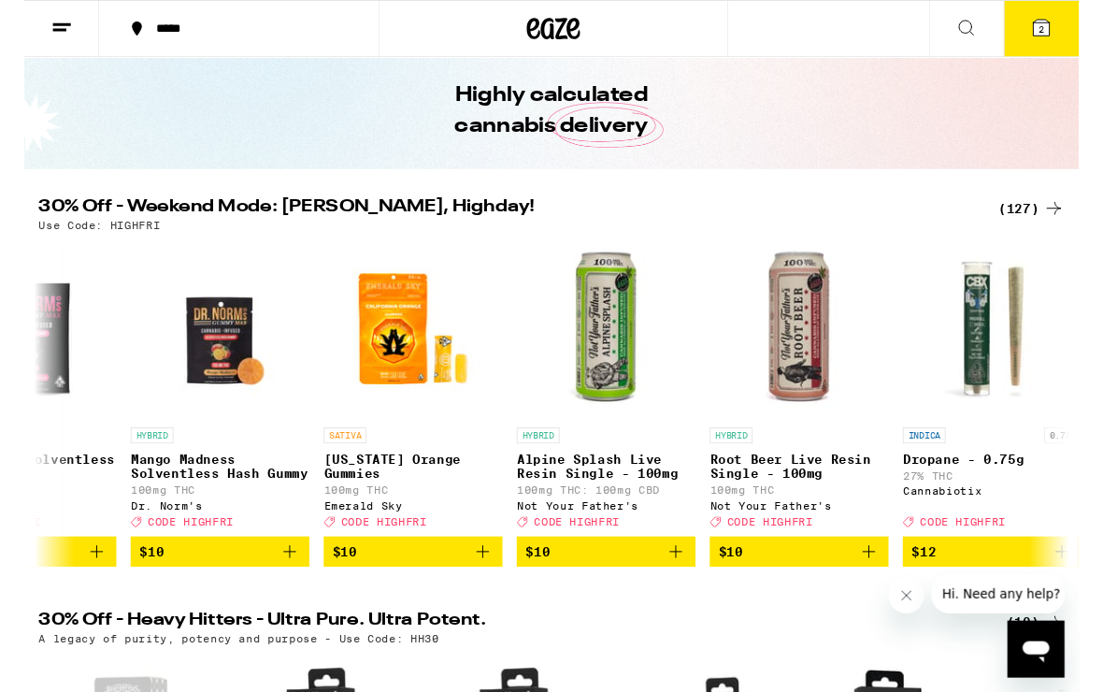
click at [499, 593] on button "$10" at bounding box center [406, 577] width 187 height 32
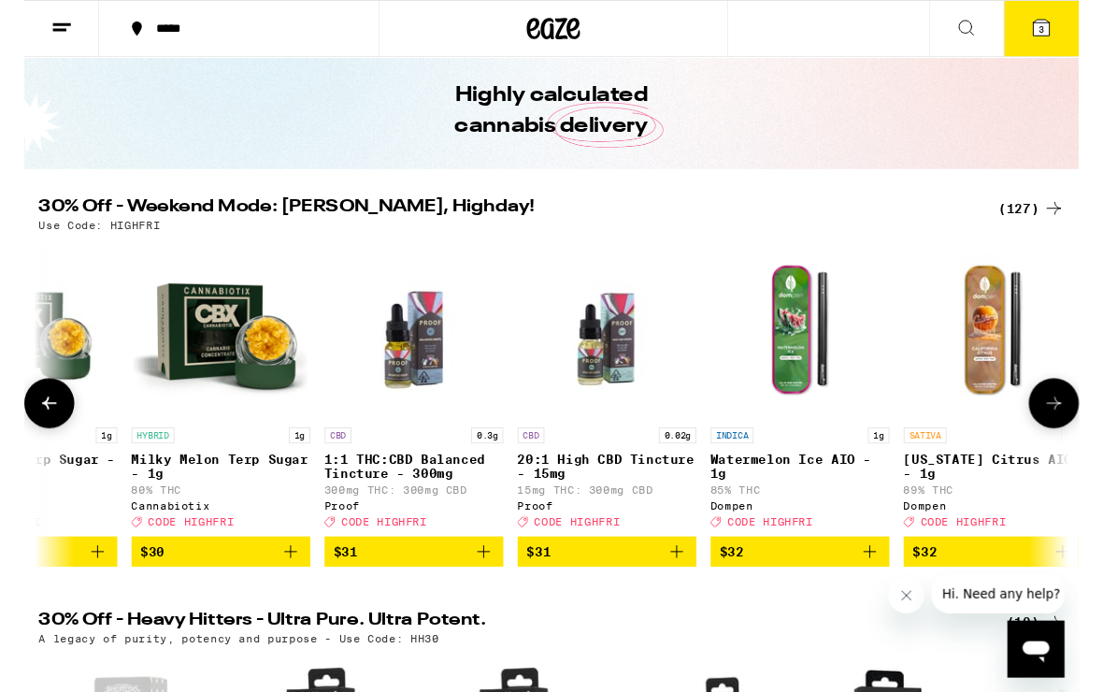
click at [765, 35] on icon at bounding box center [1063, 29] width 17 height 17
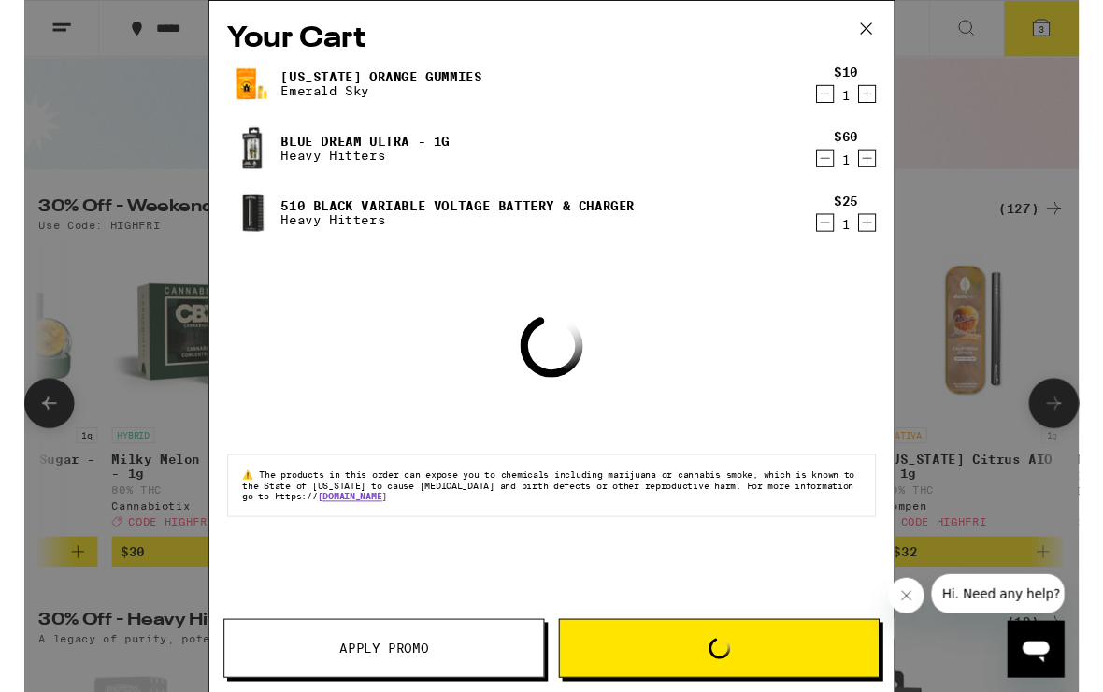
scroll to position [0, 17288]
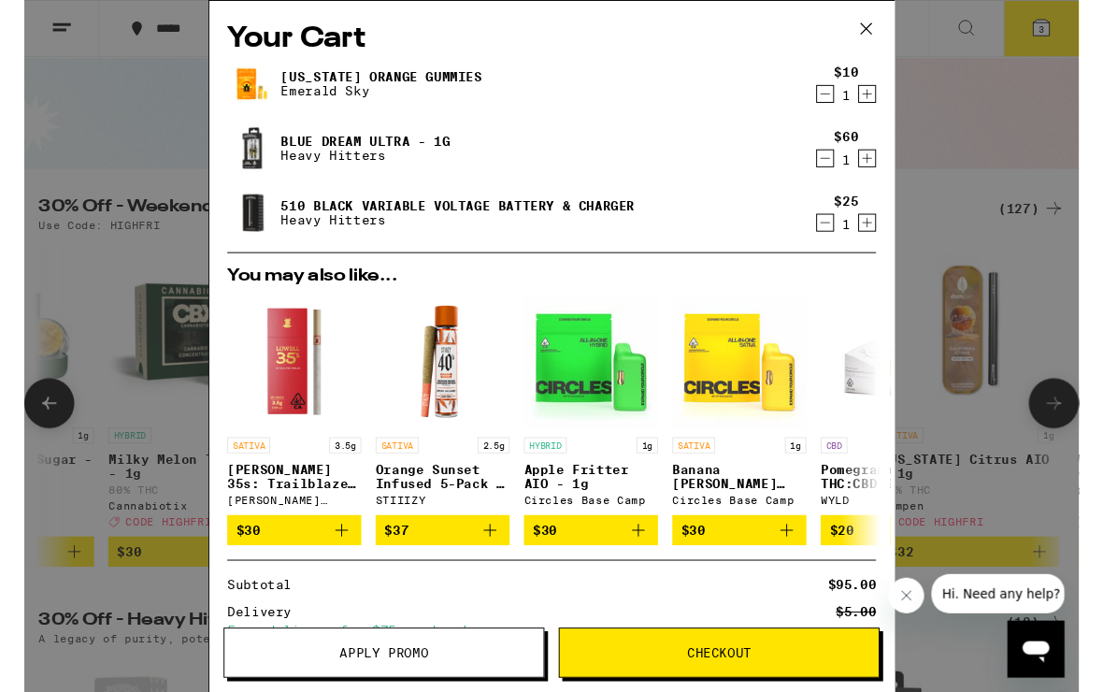
click at [765, 107] on icon "Decrement" at bounding box center [837, 98] width 17 height 22
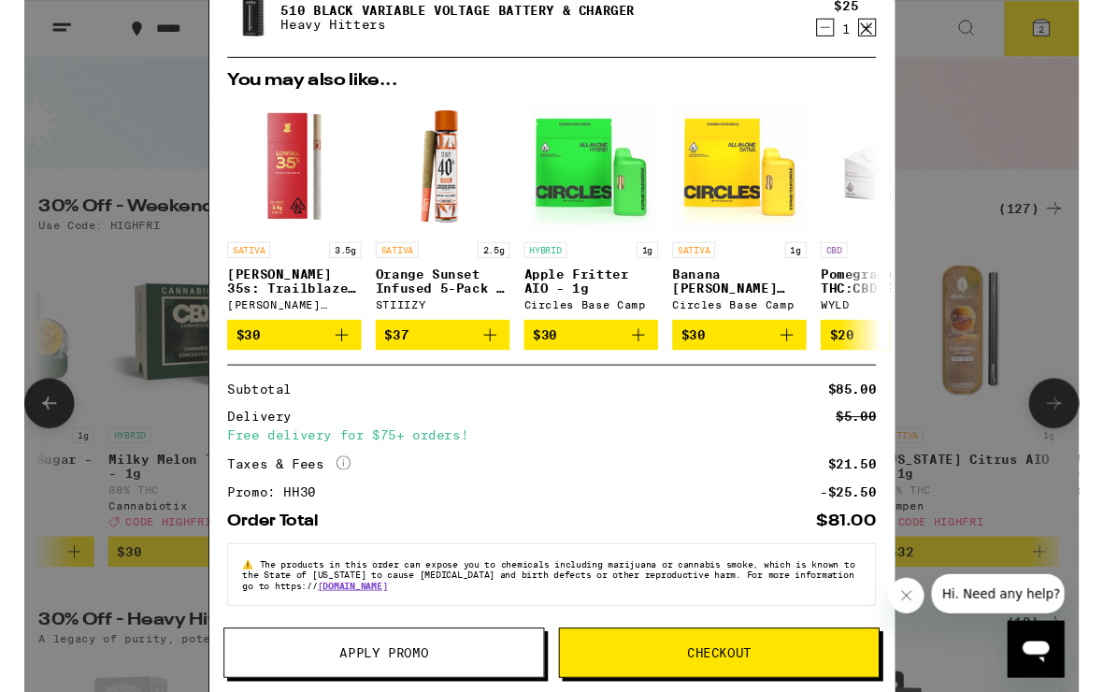
scroll to position [156, 0]
click at [108, 114] on div "Your Cart Blue Dream Ultra - 1g Heavy Hitters $60 1 510 Black Variable Voltage …" at bounding box center [551, 361] width 1103 height 723
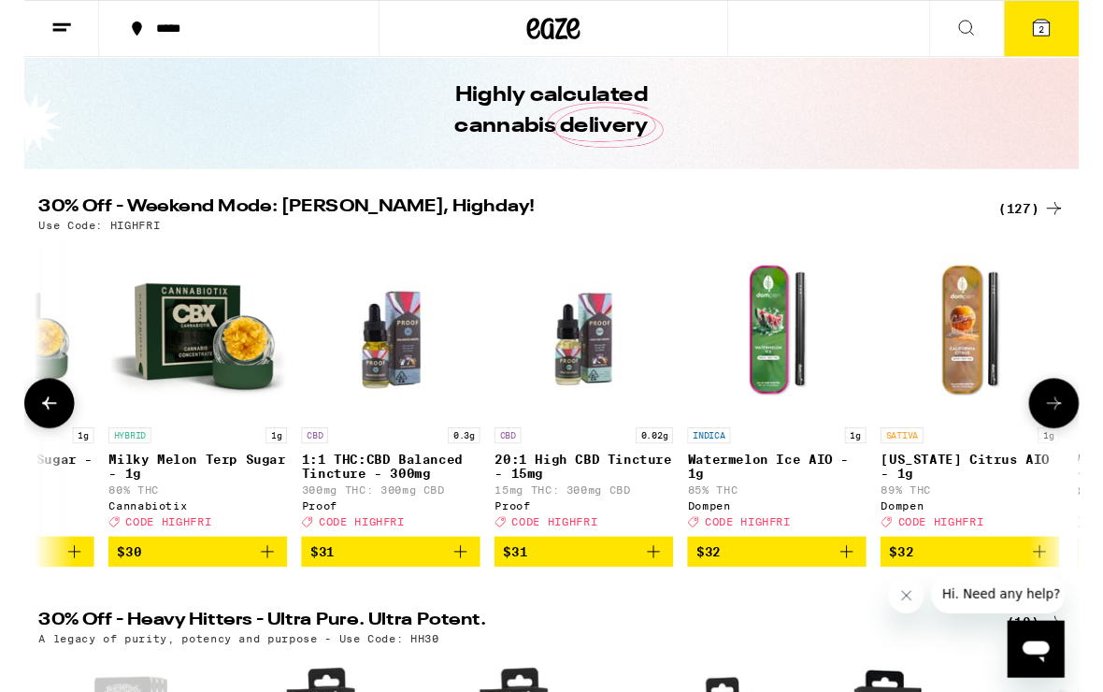
click at [765, 50] on button "2" at bounding box center [1063, 30] width 79 height 58
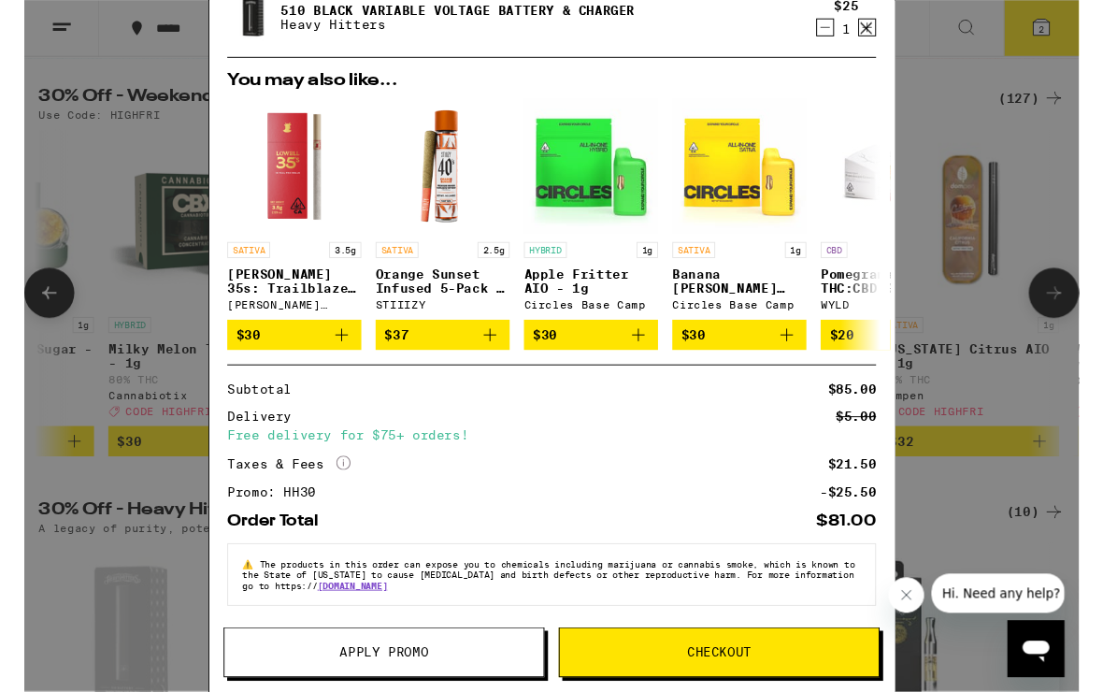
scroll to position [180, 0]
click at [760, 676] on span "Checkout" at bounding box center [726, 682] width 67 height 13
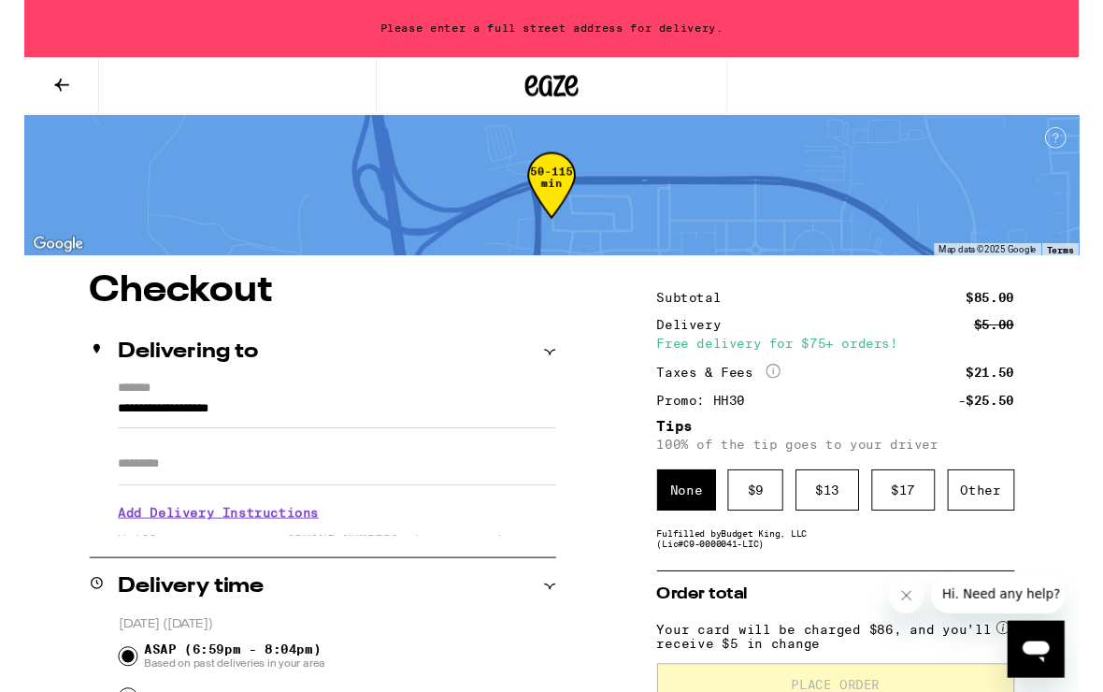
click at [98, 426] on input "**********" at bounding box center [327, 432] width 458 height 32
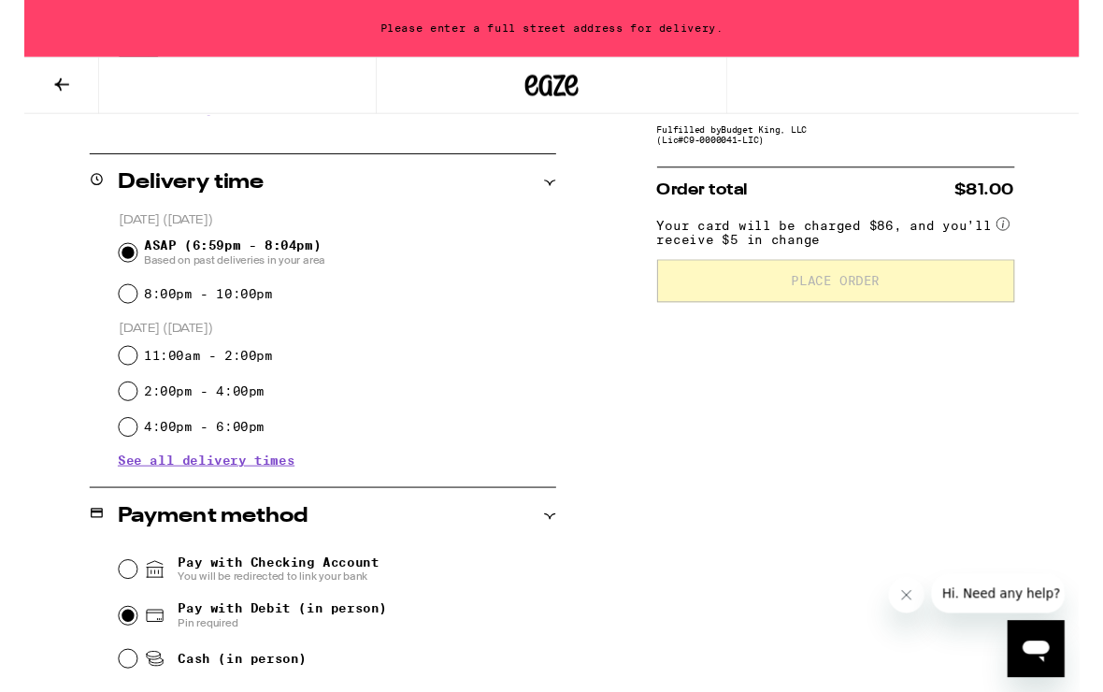
scroll to position [422, 0]
click at [533, 359] on div "11:00am - 2:00pm" at bounding box center [327, 370] width 457 height 37
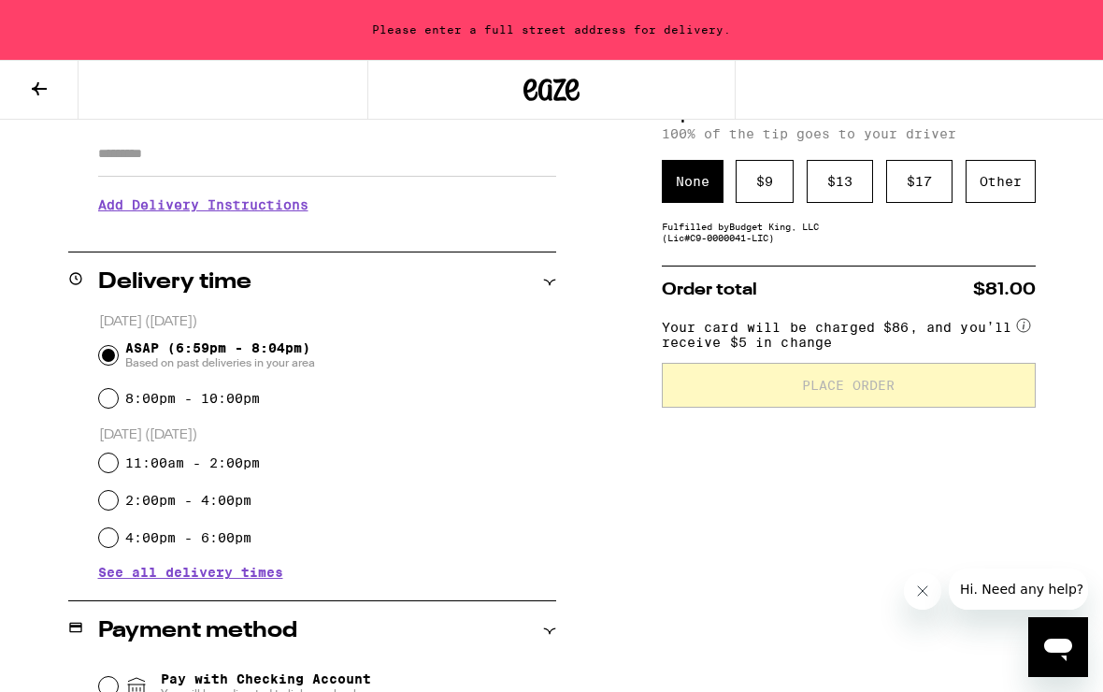
scroll to position [333, 0]
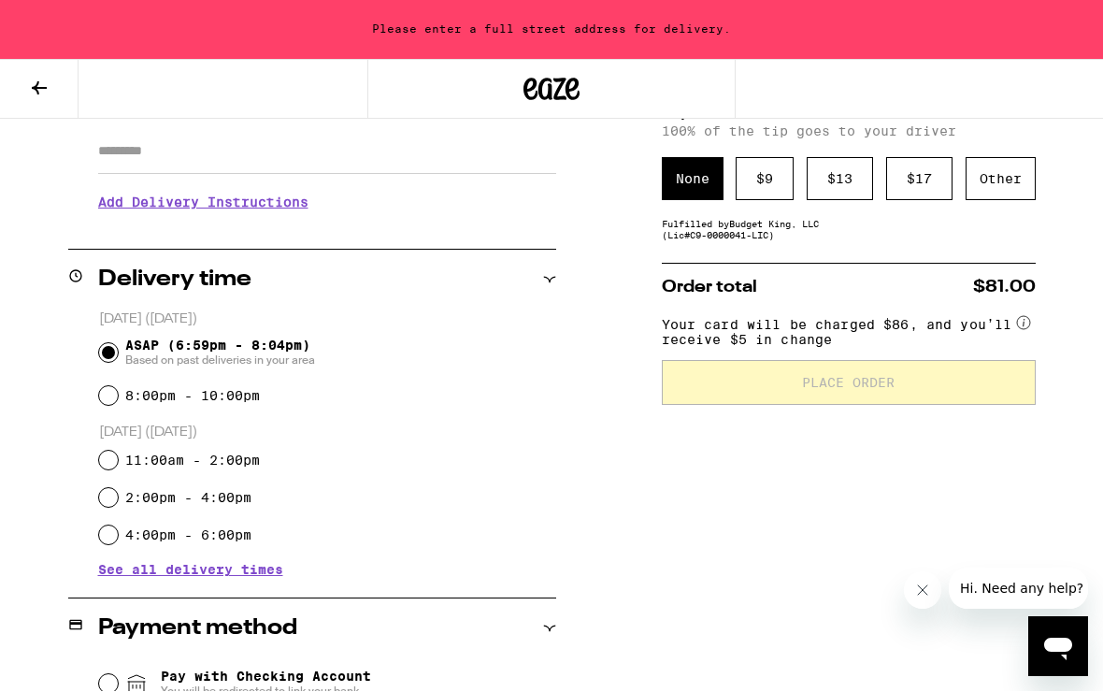
click at [114, 351] on input "ASAP (6:59pm - 8:04pm) Based on past deliveries in your area" at bounding box center [108, 353] width 19 height 19
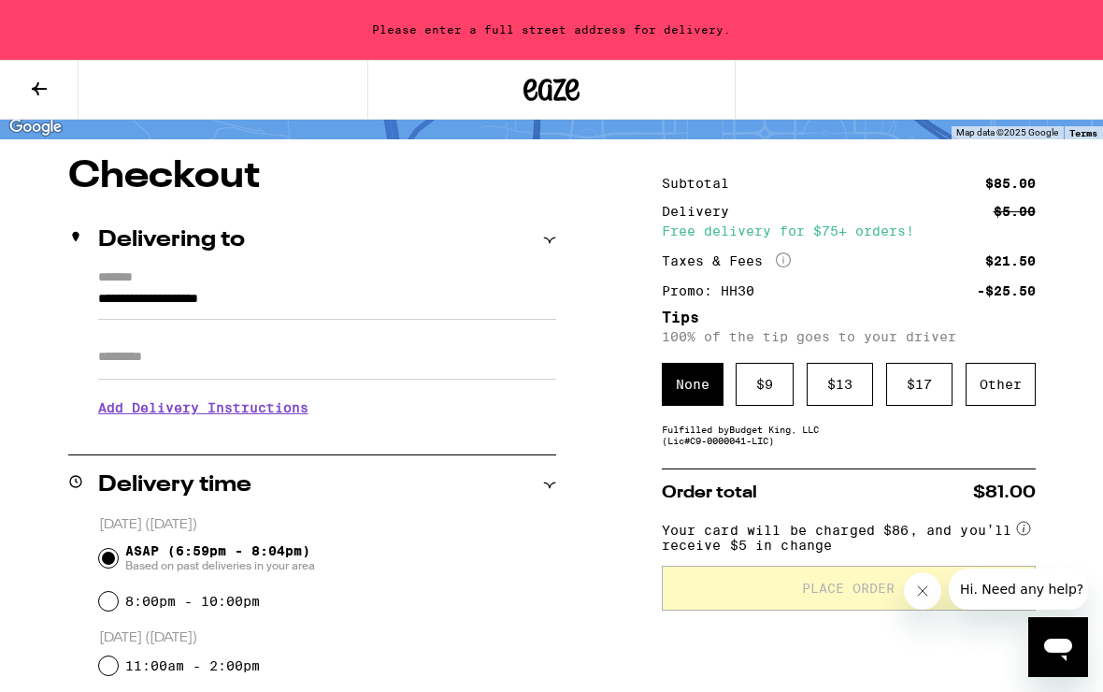
scroll to position [127, 0]
click at [488, 304] on input "**********" at bounding box center [327, 305] width 458 height 32
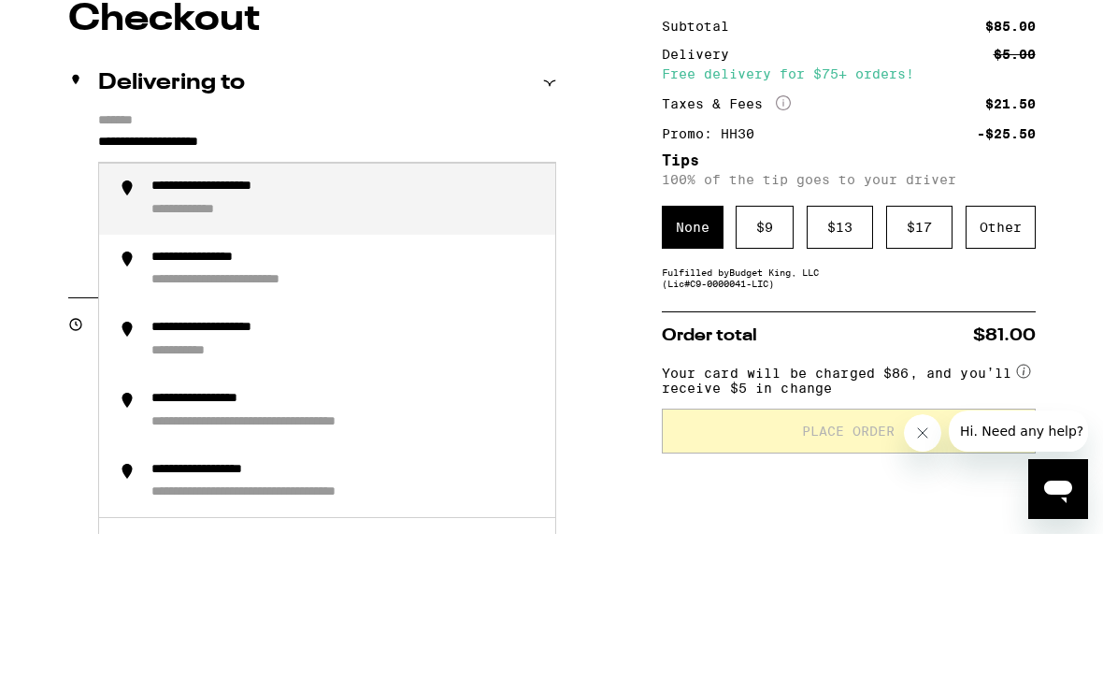
click at [414, 336] on div "**********" at bounding box center [345, 356] width 389 height 41
type input "**********"
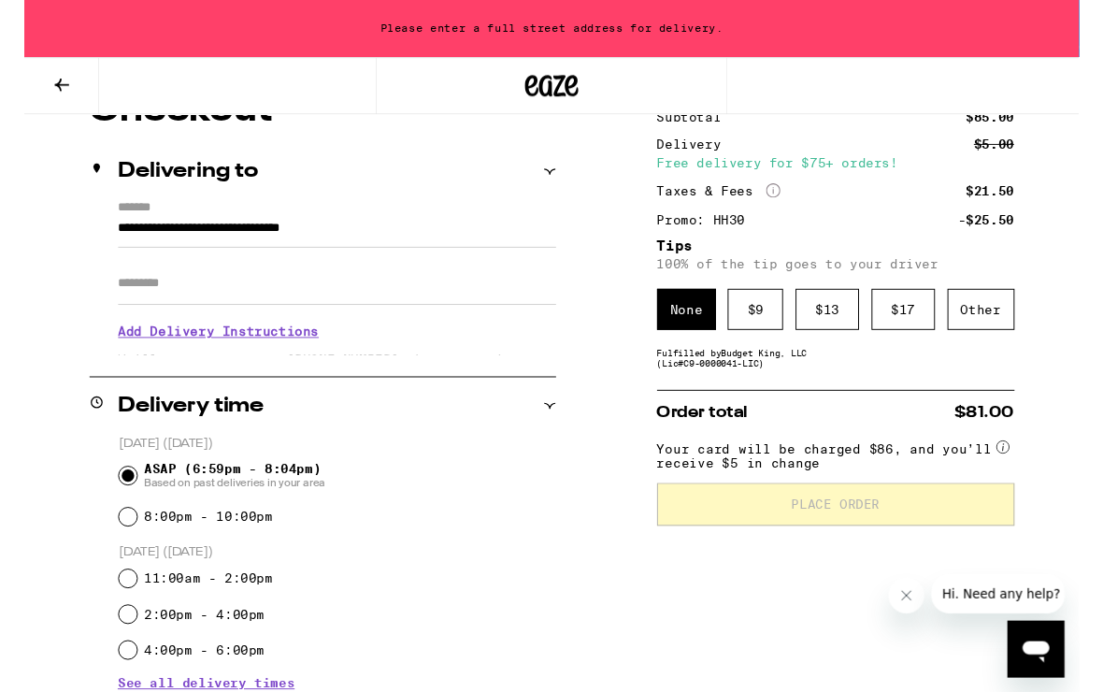
scroll to position [218, 0]
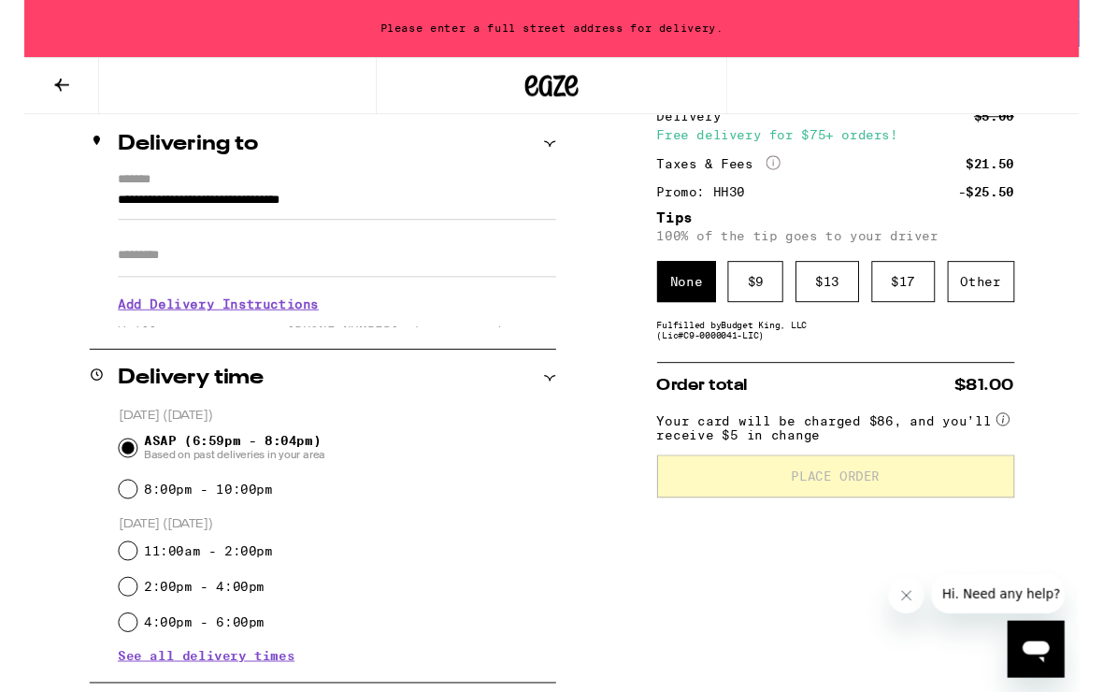
click at [125, 474] on span "Based on past deliveries in your area" at bounding box center [220, 475] width 190 height 15
click at [118, 474] on input "ASAP (6:59pm - 8:04pm) Based on past deliveries in your area" at bounding box center [108, 468] width 19 height 19
click at [116, 475] on input "ASAP (6:59pm - 8:04pm) Based on past deliveries in your area" at bounding box center [108, 468] width 19 height 19
click at [548, 407] on div "Delivery time" at bounding box center [312, 395] width 488 height 60
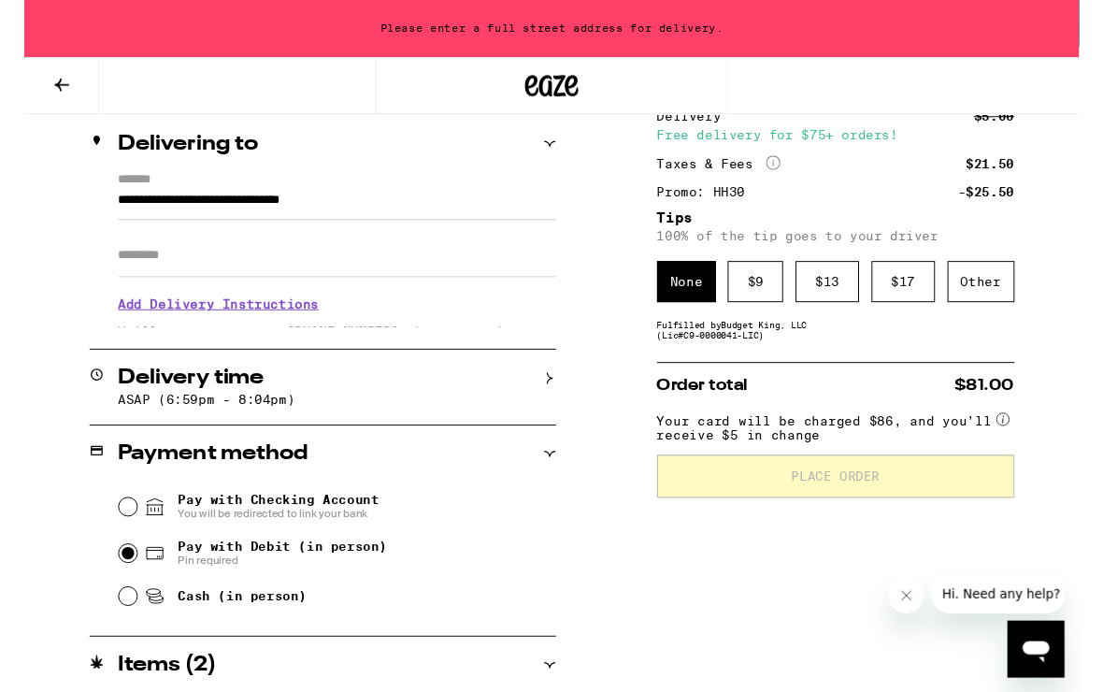
click at [114, 584] on input "Pay with Debit (in person) Pin required" at bounding box center [108, 578] width 19 height 19
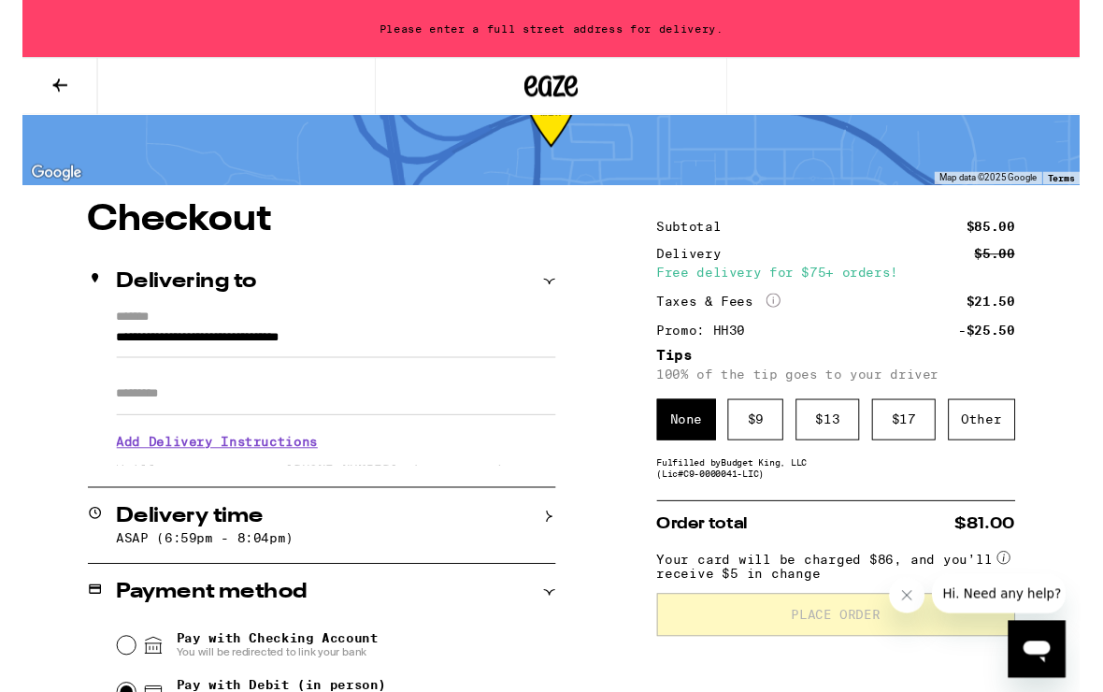
scroll to position [74, 0]
click at [764, 454] on div "$ 9" at bounding box center [765, 438] width 58 height 43
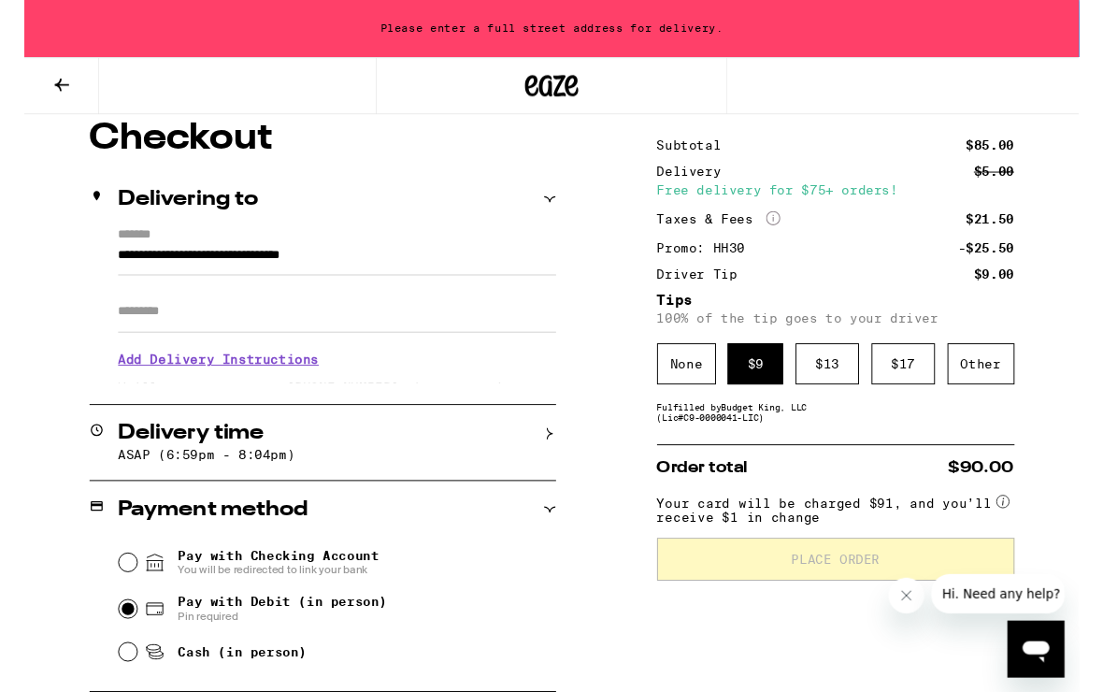
scroll to position [186, 0]
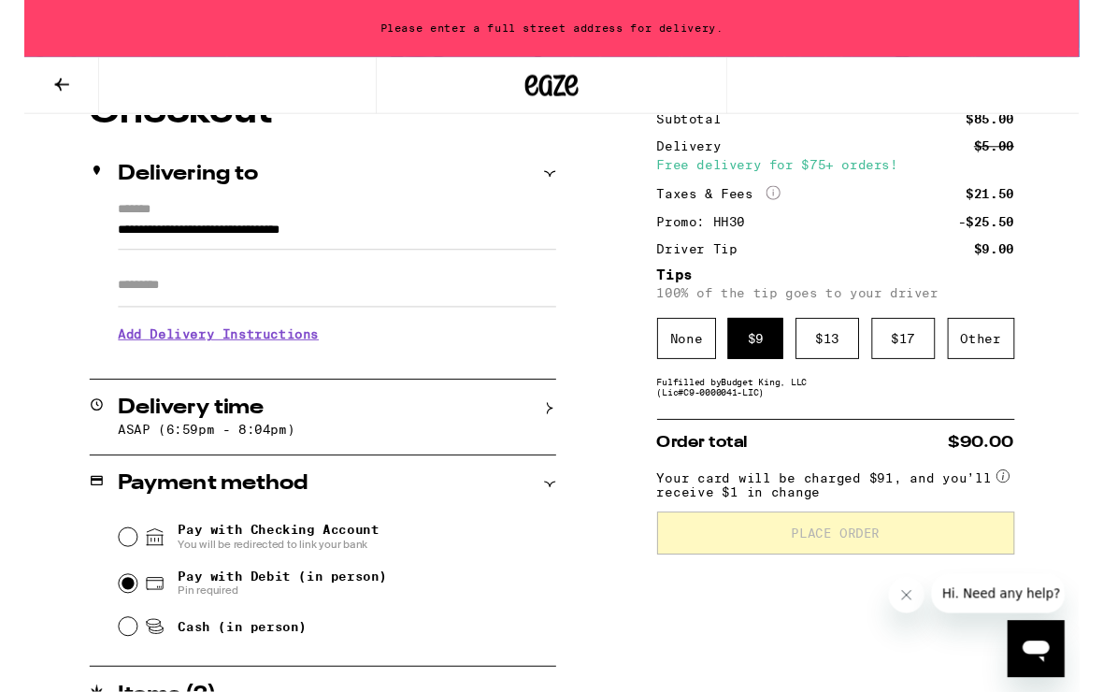
click at [682, 371] on div "None" at bounding box center [693, 354] width 62 height 43
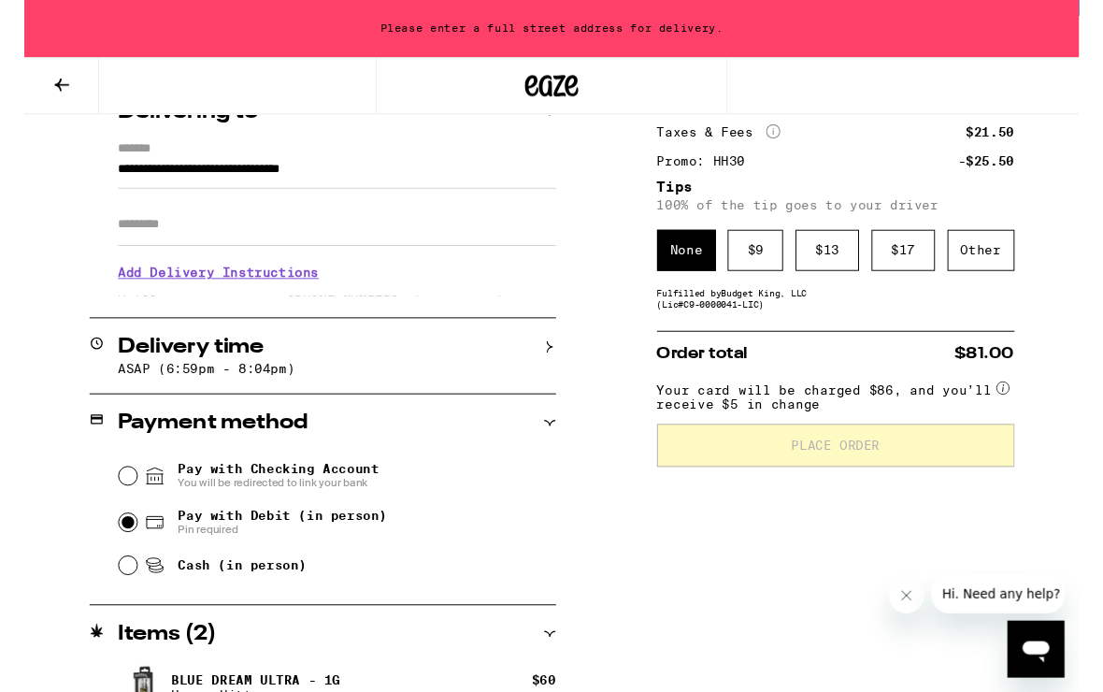
scroll to position [241, 0]
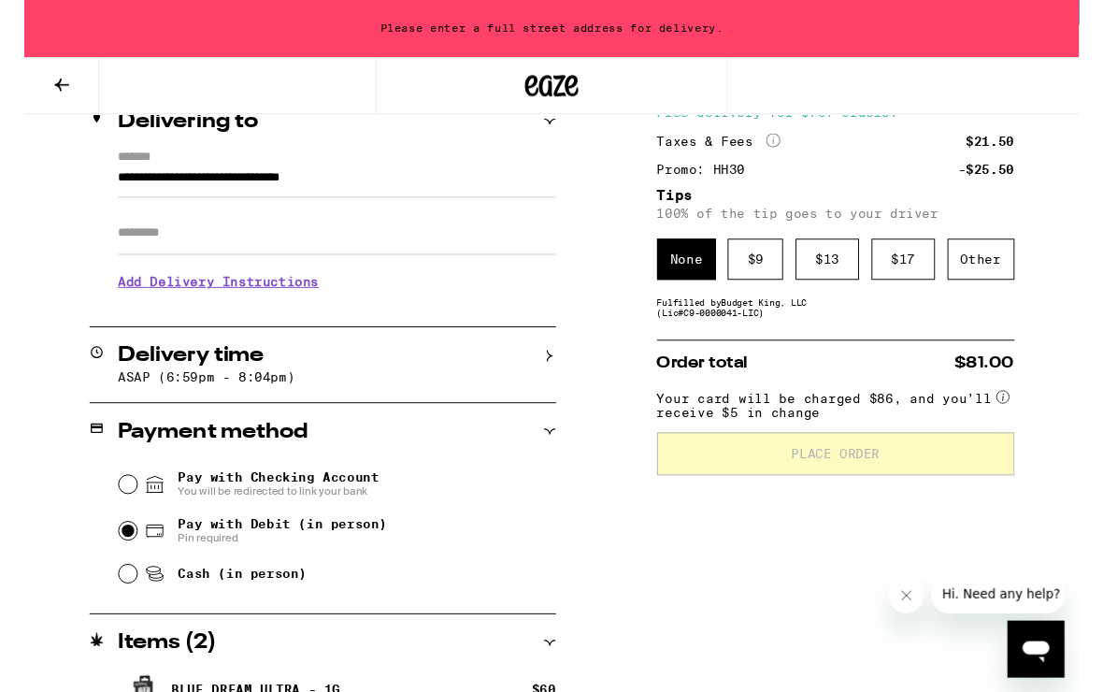
click at [539, 375] on div "Delivery time" at bounding box center [312, 372] width 488 height 22
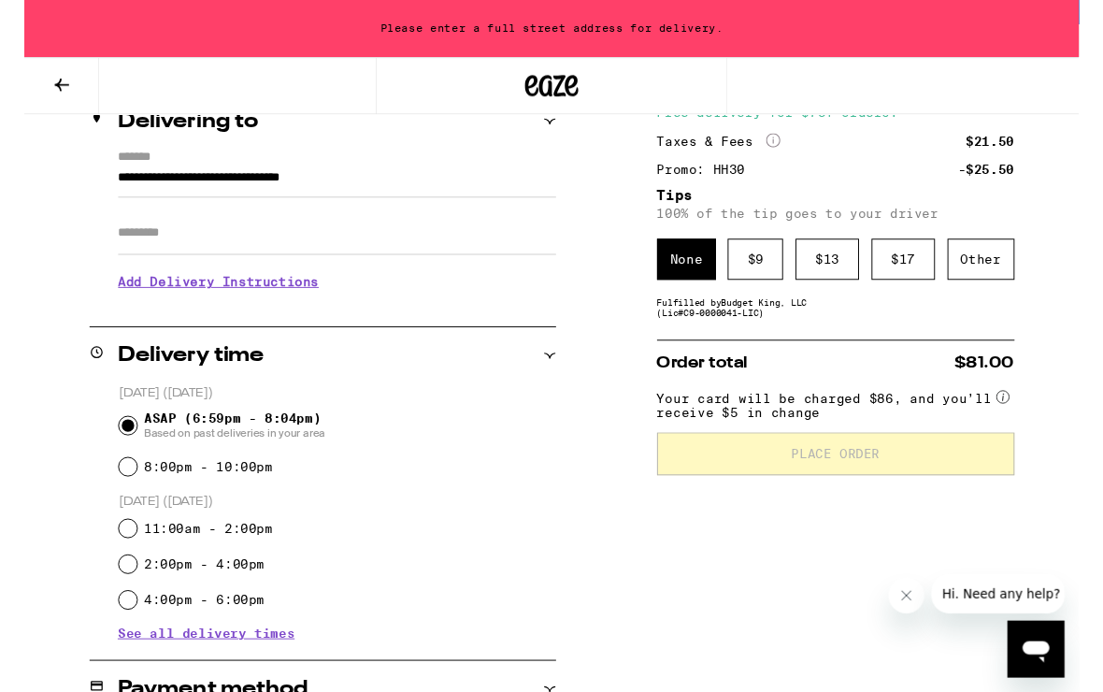
click at [119, 436] on div "ASAP (6:59pm - 8:04pm) Based on past deliveries in your area" at bounding box center [327, 445] width 457 height 49
click at [108, 490] on input "8:00pm - 10:00pm" at bounding box center [108, 487] width 19 height 19
radio input "true"
click at [119, 444] on div "ASAP (6:59pm - 8:04pm) Based on past deliveries in your area" at bounding box center [327, 445] width 457 height 49
click at [110, 452] on input "ASAP (6:59pm - 8:04pm) Based on past deliveries in your area" at bounding box center [108, 445] width 19 height 19
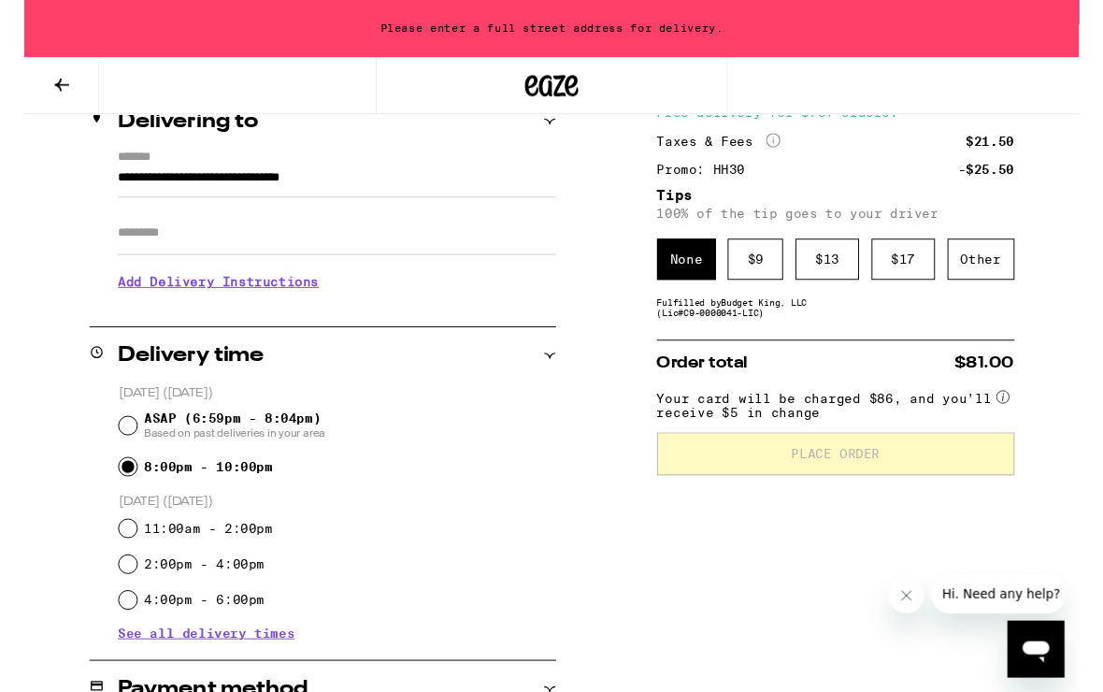
radio input "true"
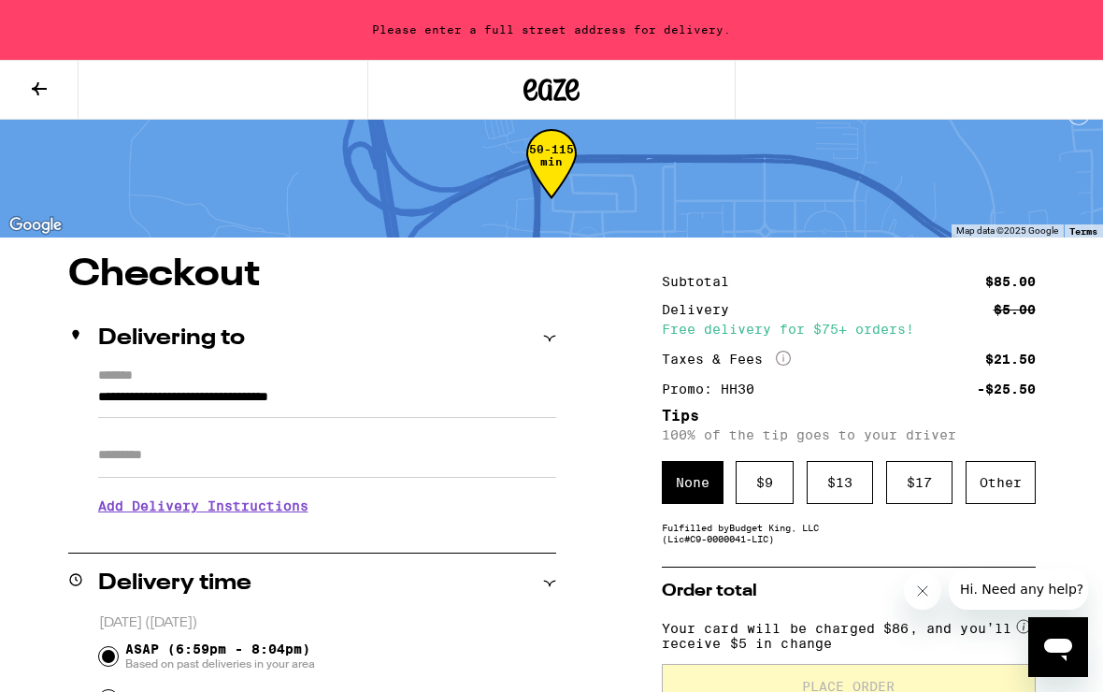
scroll to position [29, 0]
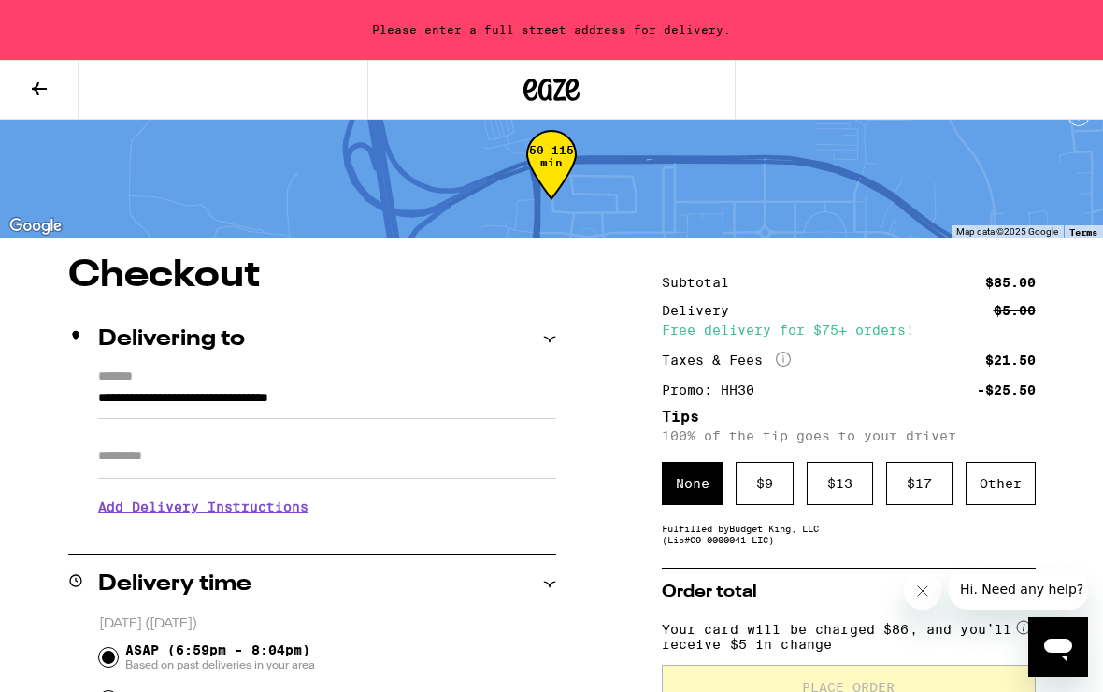
click at [470, 414] on input "**********" at bounding box center [327, 403] width 458 height 32
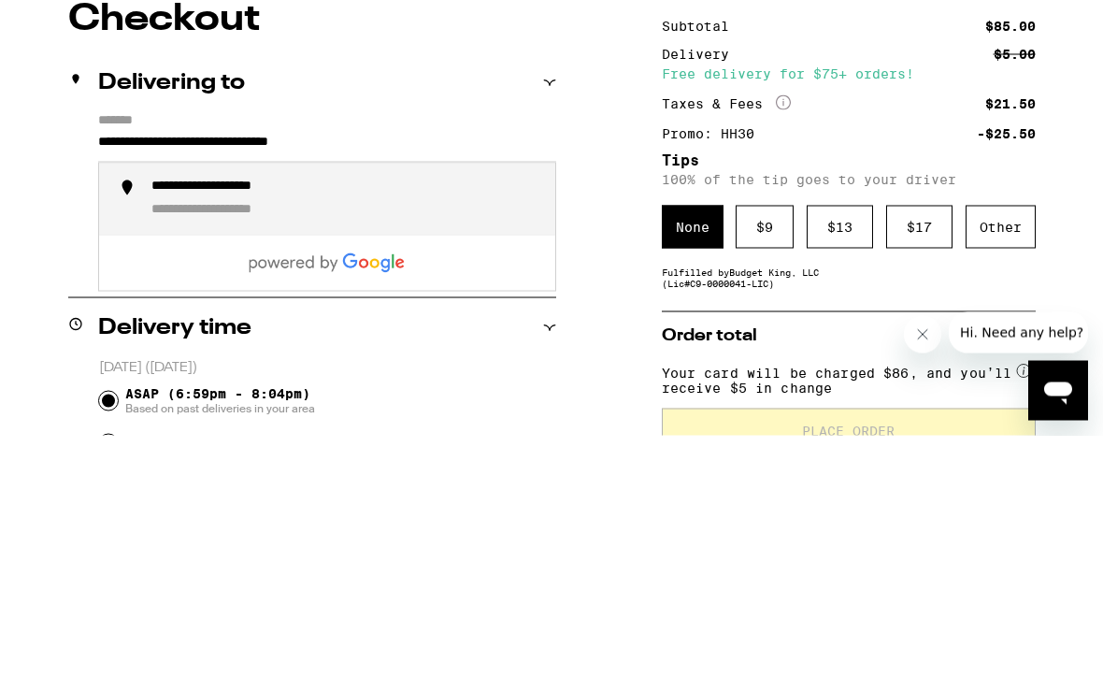
click at [205, 458] on div "**********" at bounding box center [240, 467] width 178 height 18
type input "**********"
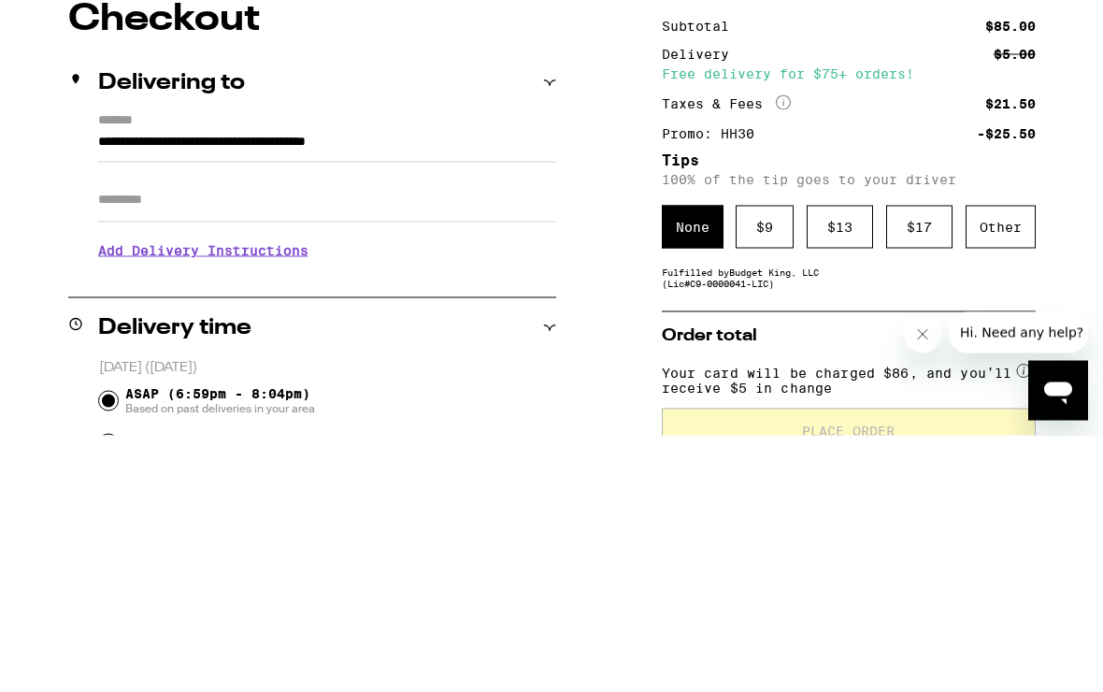
scroll to position [286, 0]
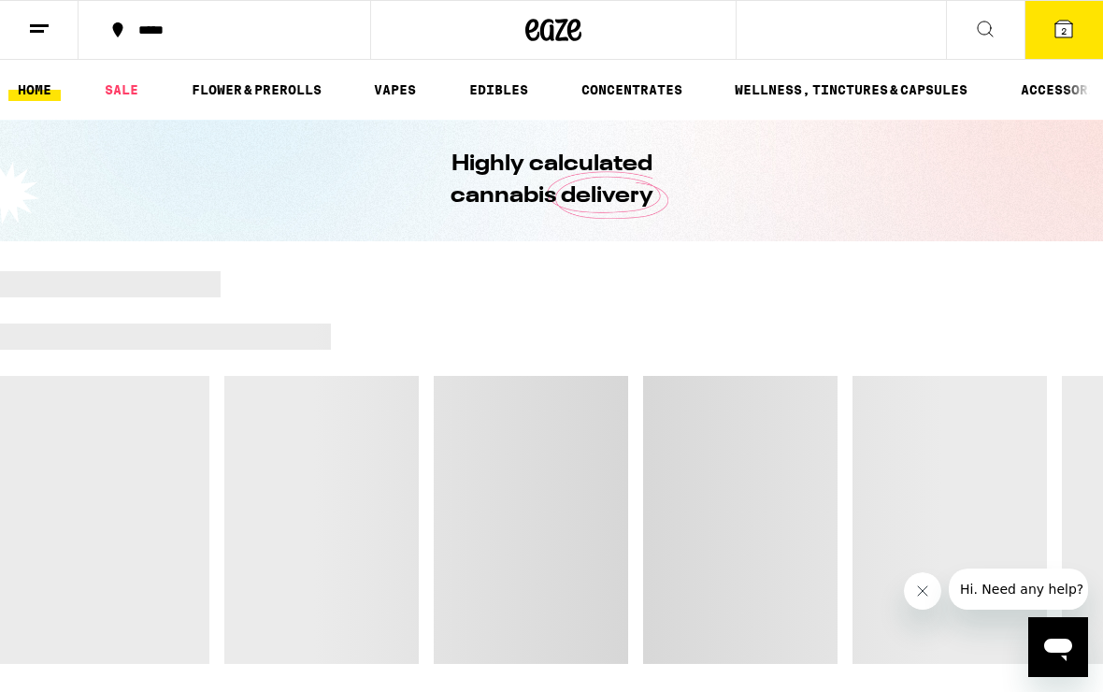
click at [1061, 41] on button "2" at bounding box center [1063, 30] width 79 height 58
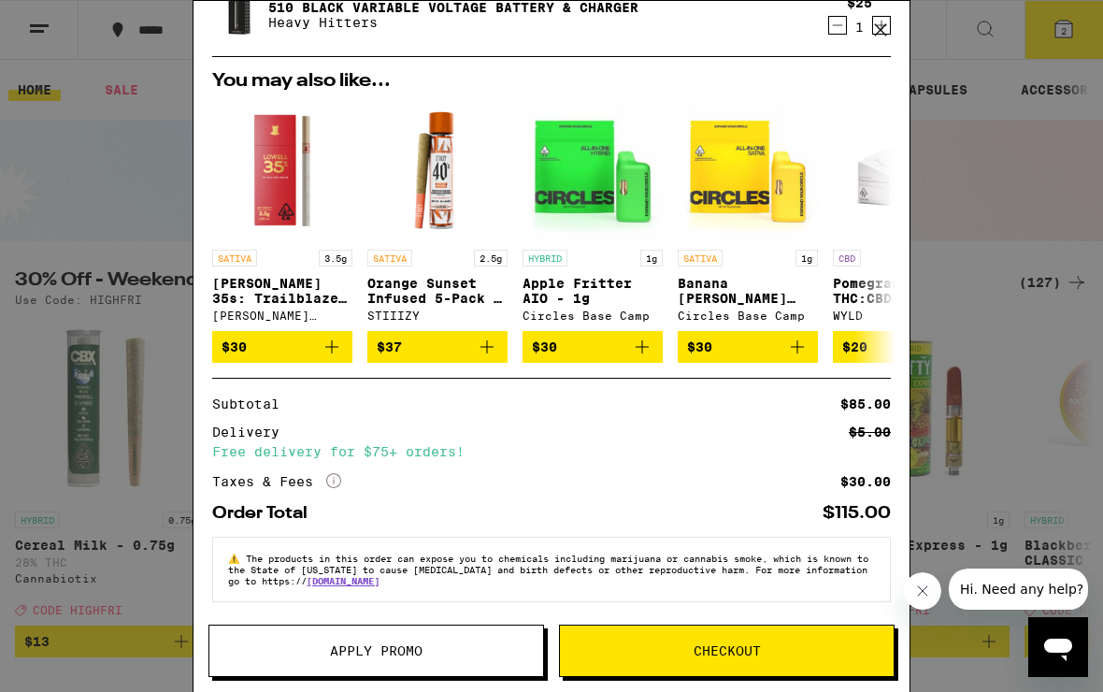
click at [336, 661] on button "Apply Promo" at bounding box center [376, 650] width 336 height 52
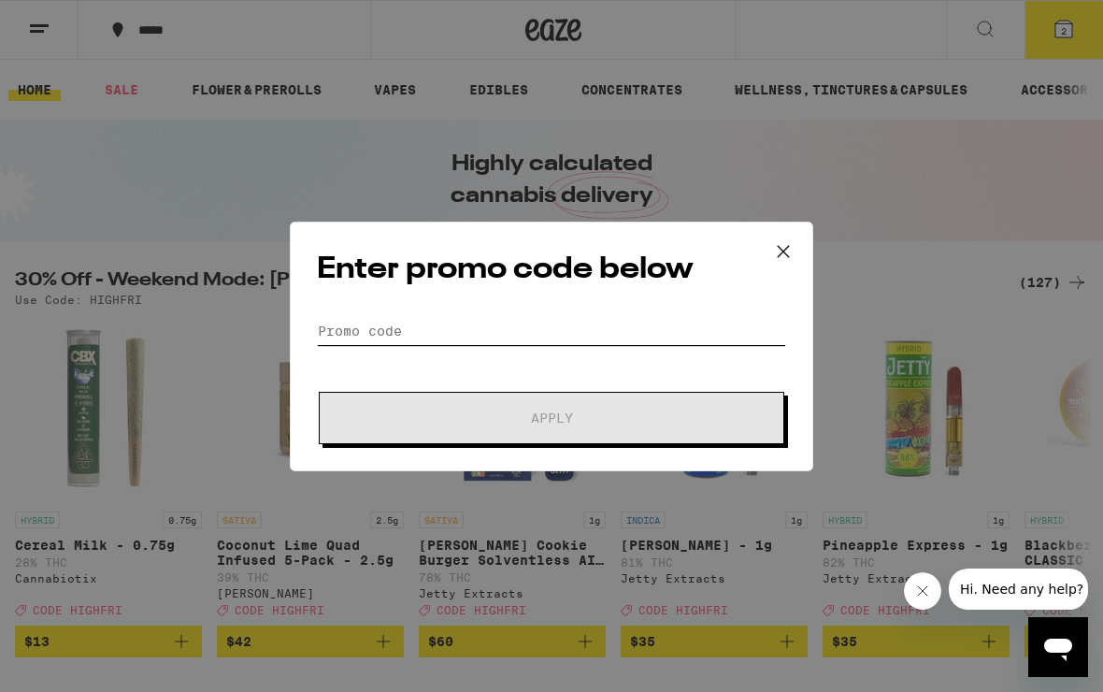
click at [646, 324] on input "Promo Code" at bounding box center [551, 331] width 469 height 28
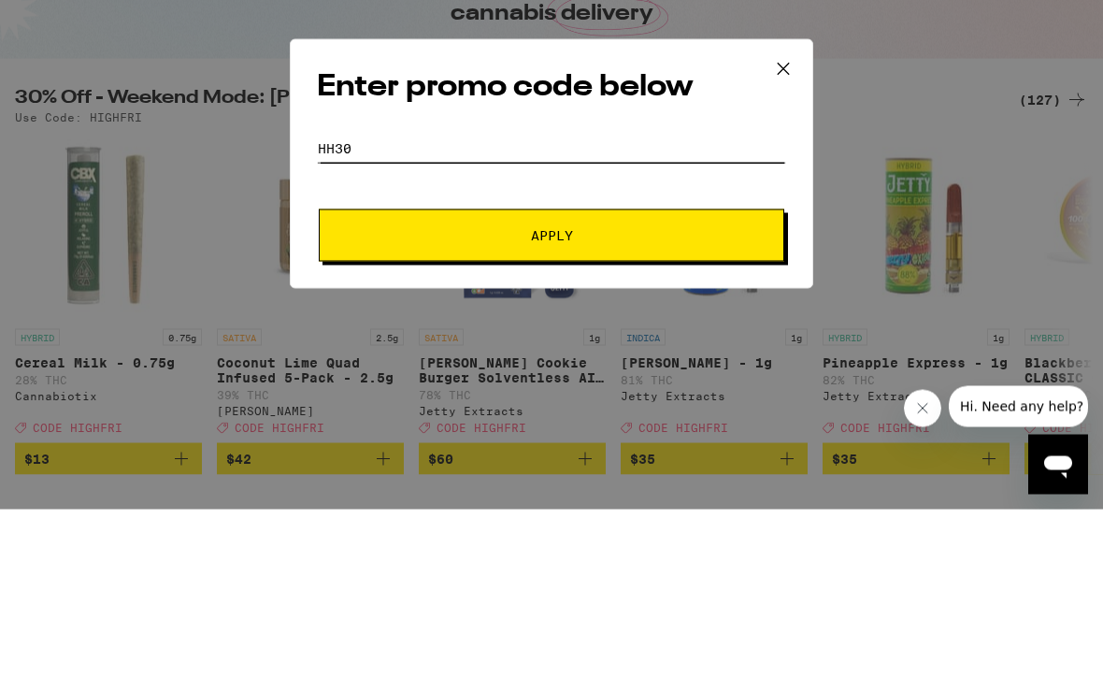
type input "Hh30"
click at [686, 411] on span "Apply" at bounding box center [551, 417] width 336 height 13
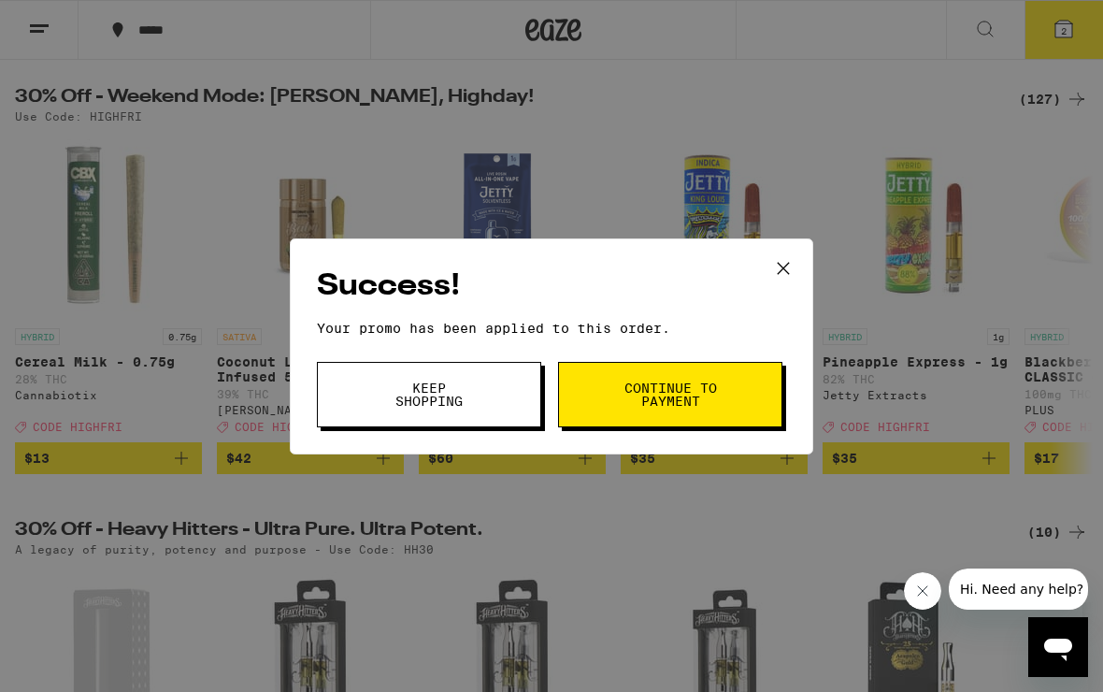
click at [716, 406] on span "Continue to payment" at bounding box center [669, 394] width 95 height 26
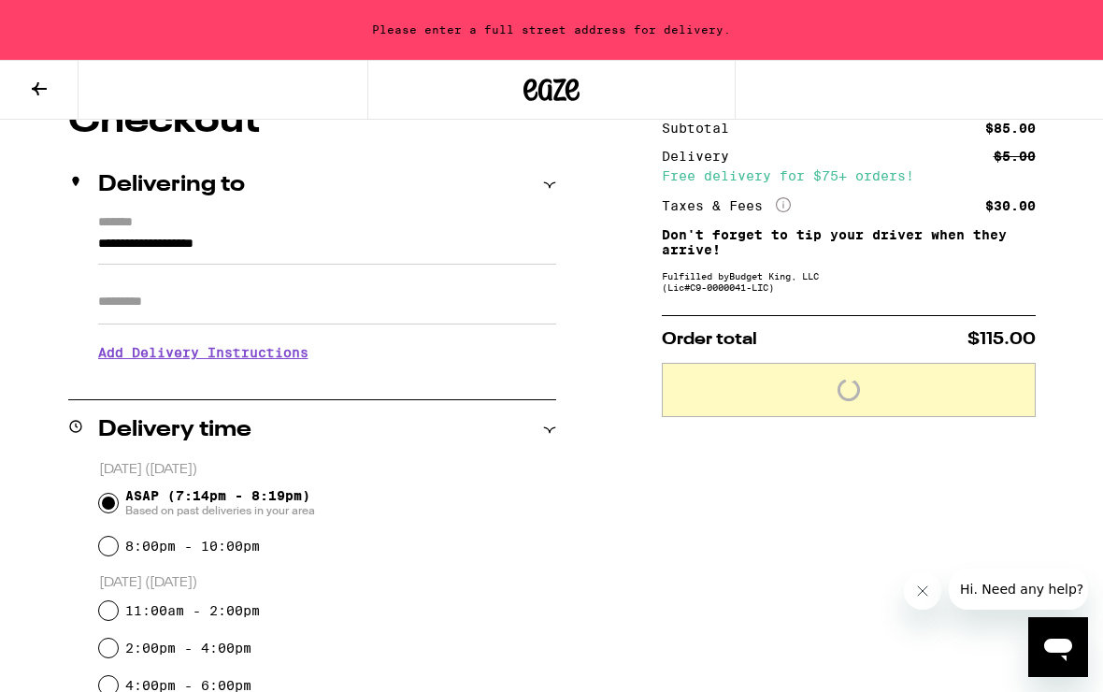
scroll to position [1, 0]
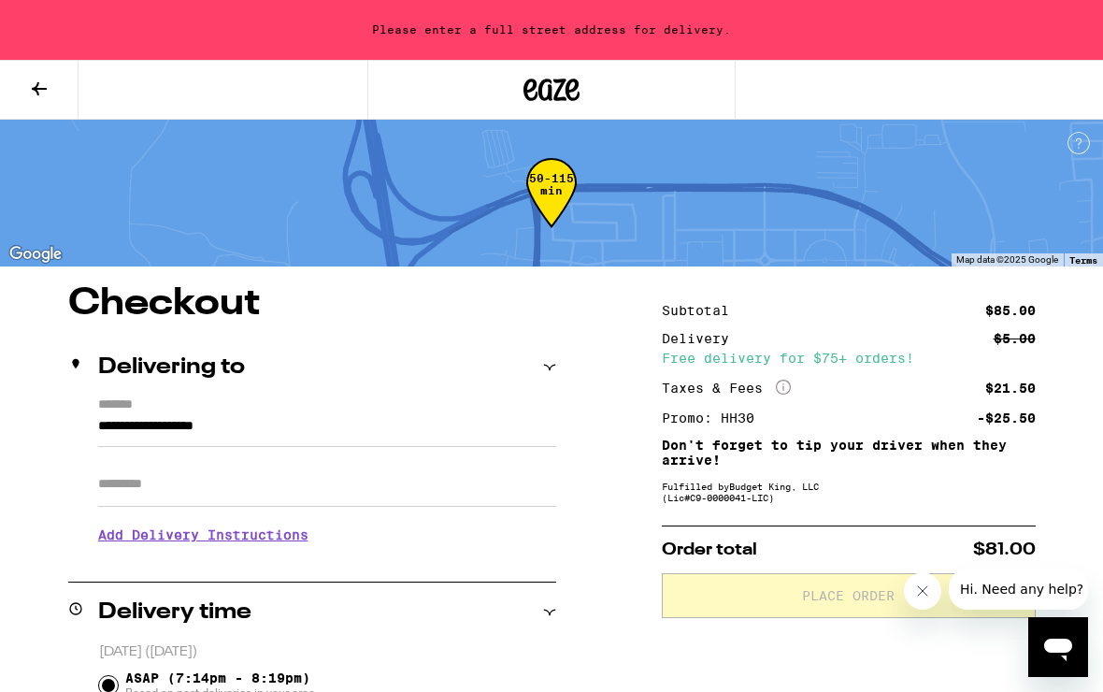
click at [98, 434] on input "**********" at bounding box center [327, 431] width 458 height 32
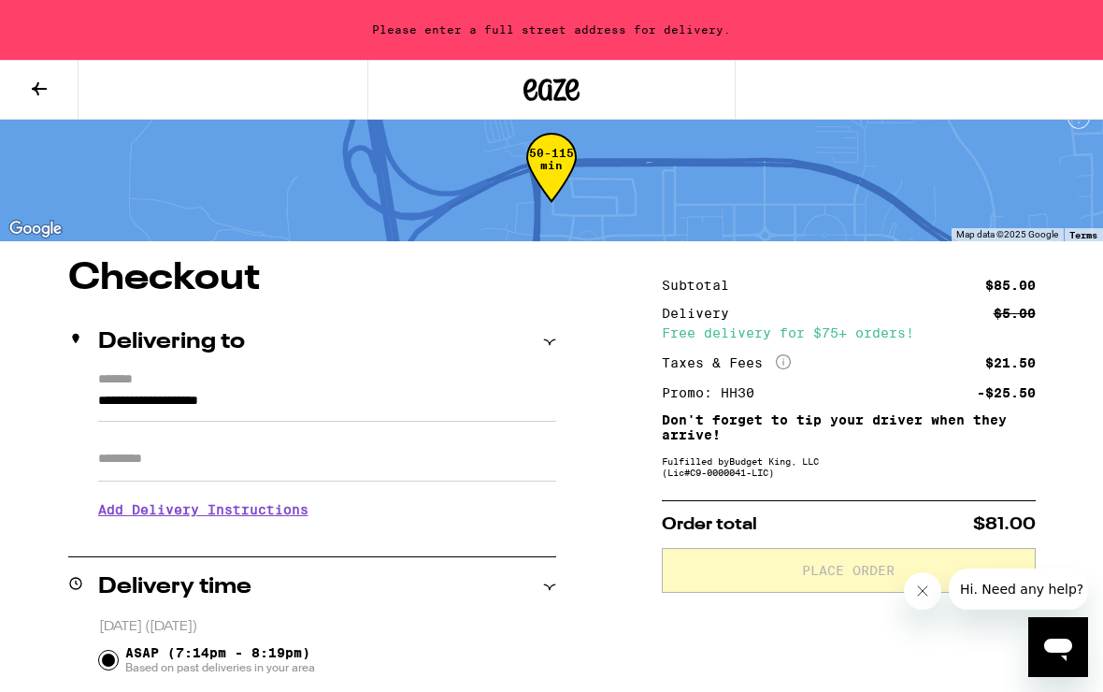
scroll to position [0, 0]
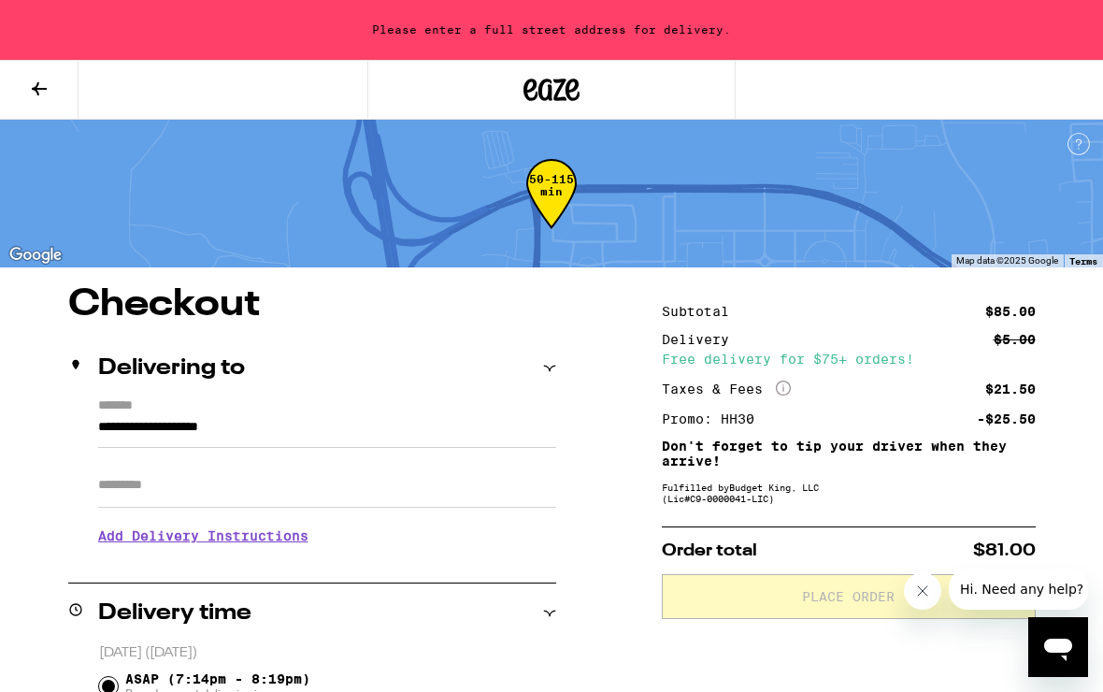
click at [400, 431] on input "**********" at bounding box center [327, 432] width 458 height 32
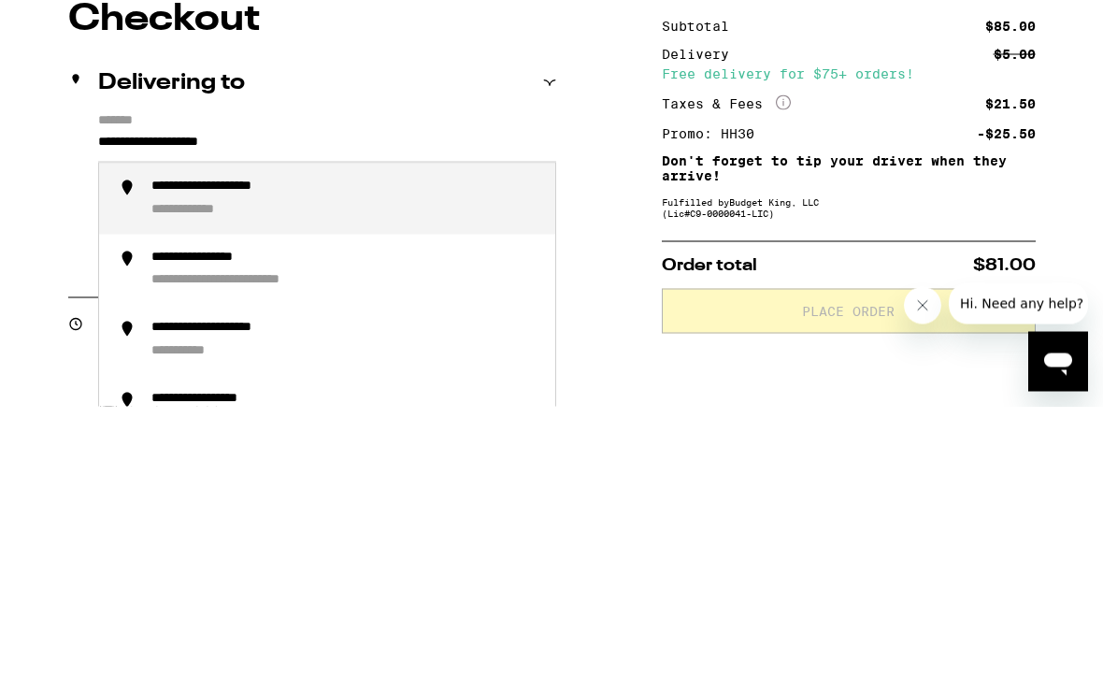
click at [288, 464] on div "**********" at bounding box center [345, 484] width 389 height 41
type input "**********"
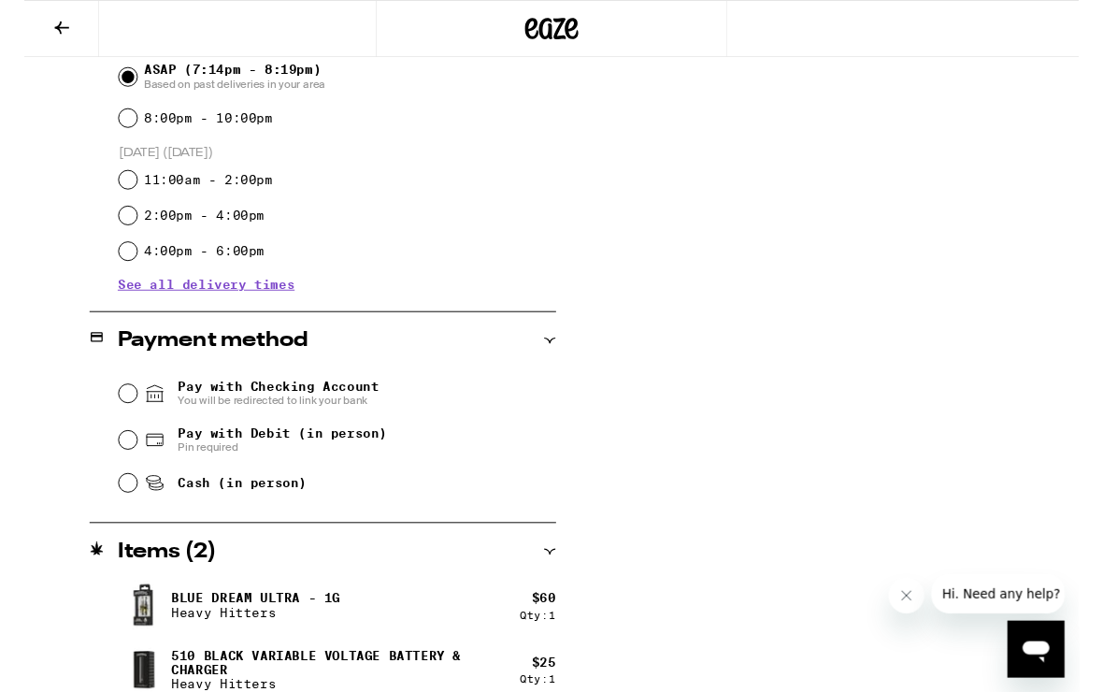
scroll to position [565, 0]
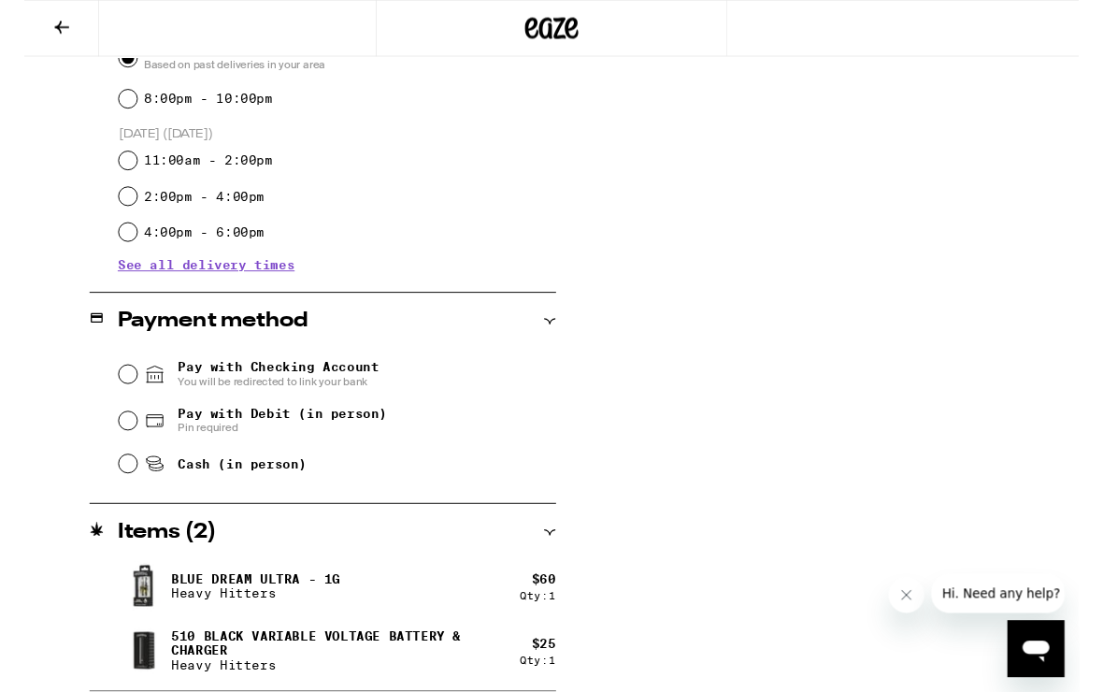
click at [114, 447] on input "Pay with Debit (in person) Pin required" at bounding box center [108, 440] width 19 height 19
radio input "true"
